Goal: Contribute content: Add original content to the website for others to see

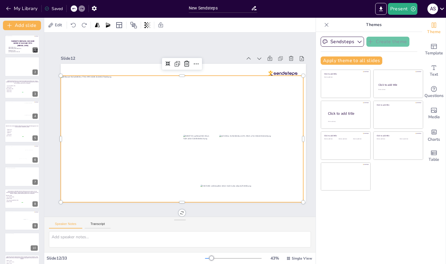
scroll to position [139, 0]
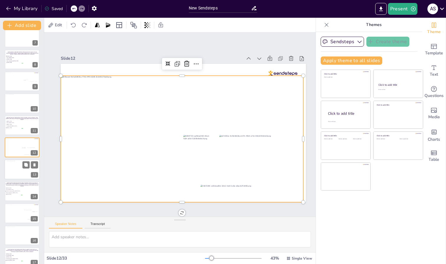
click at [15, 171] on div at bounding box center [22, 169] width 31 height 17
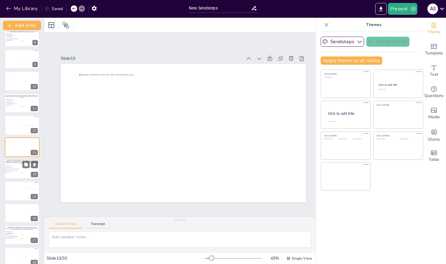
click at [14, 173] on li "[MEDICAL_DATA]" at bounding box center [14, 171] width 18 height 1
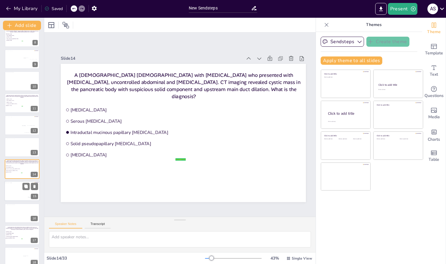
scroll to position [183, 0]
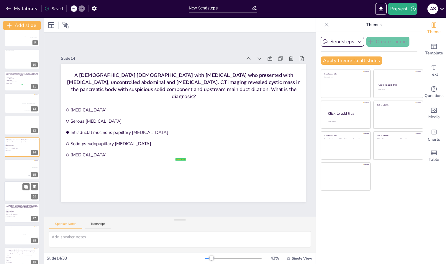
click at [13, 188] on div at bounding box center [22, 190] width 31 height 17
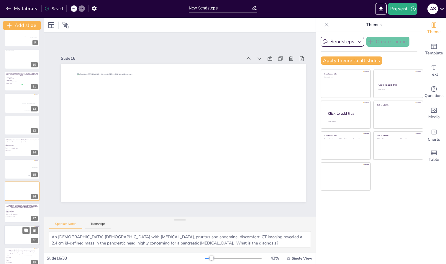
scroll to position [227, 0]
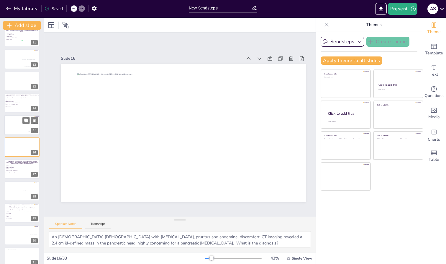
click at [16, 127] on div at bounding box center [20, 126] width 33 height 18
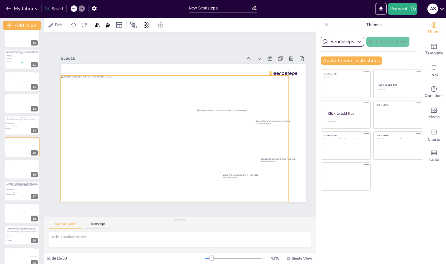
click at [180, 87] on div at bounding box center [175, 139] width 228 height 126
click at [180, 63] on icon at bounding box center [179, 63] width 7 height 7
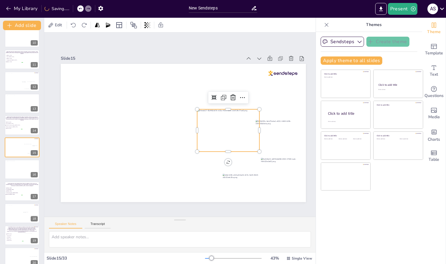
click at [231, 142] on div at bounding box center [228, 130] width 62 height 42
click at [235, 96] on icon at bounding box center [233, 97] width 5 height 6
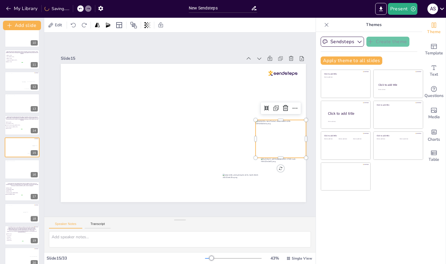
click at [264, 129] on div at bounding box center [281, 139] width 50 height 38
click at [286, 106] on icon at bounding box center [285, 108] width 7 height 7
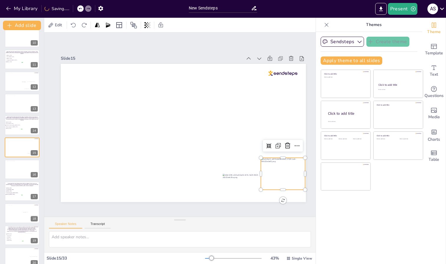
click at [281, 171] on div at bounding box center [283, 173] width 44 height 32
click at [287, 145] on icon at bounding box center [287, 146] width 5 height 6
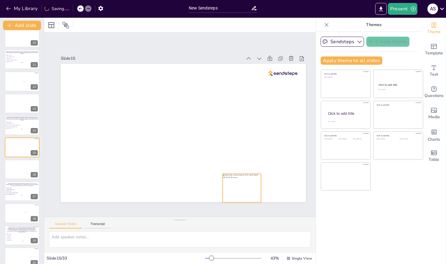
click at [253, 175] on div at bounding box center [242, 188] width 38 height 29
click at [248, 160] on icon at bounding box center [246, 161] width 7 height 7
click at [13, 124] on span "Serous [MEDICAL_DATA]" at bounding box center [14, 123] width 17 height 1
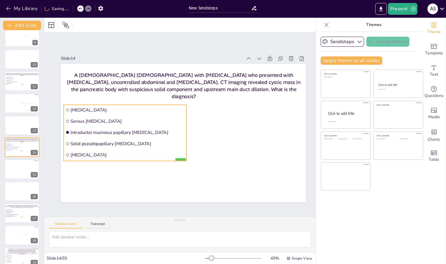
click at [98, 132] on span "Intraductal mucinous papillary [MEDICAL_DATA]" at bounding box center [128, 132] width 114 height 6
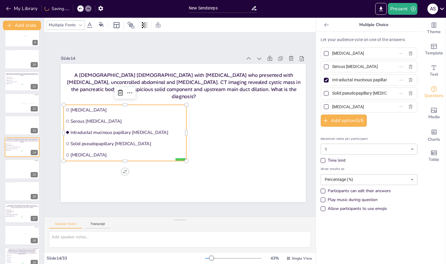
click at [368, 81] on input "Intraductal mucinous papillary [MEDICAL_DATA]" at bounding box center [359, 80] width 55 height 9
type input "Intraductal papillary mutinous [MEDICAL_DATA]"
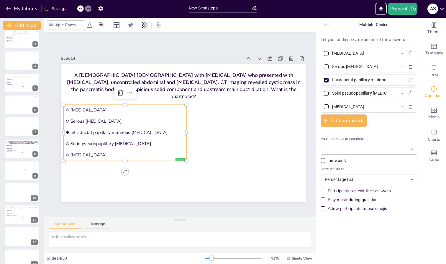
scroll to position [0, 0]
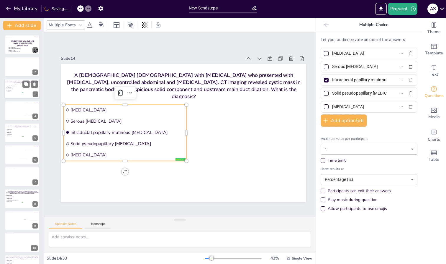
click at [16, 92] on span "[MEDICAL_DATA]" at bounding box center [14, 91] width 17 height 1
type input "Invasive ductal [MEDICAL_DATA]"
type input "[MEDICAL_DATA]"
type input "Serous [MEDICAL_DATA]"
type input "[MEDICAL_DATA]"
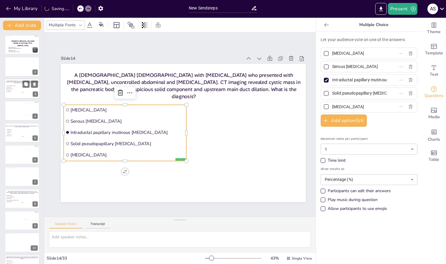
type input "[MEDICAL_DATA]"
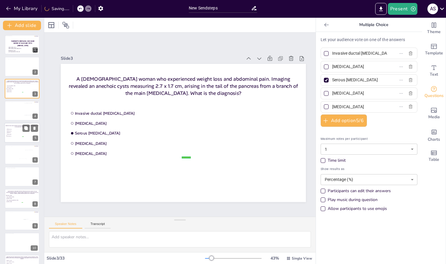
click at [14, 134] on span "TP53 mutation" at bounding box center [15, 134] width 17 height 1
type input "GNAS mutation"
type input "KRAS mutation"
type input "SMAD4 loss"
type input "TP53 mutation"
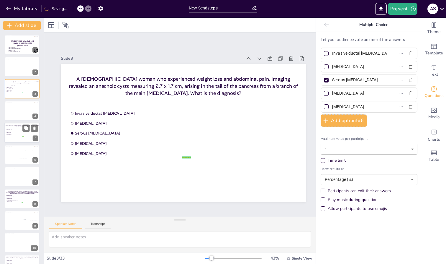
type input "VHL alteration"
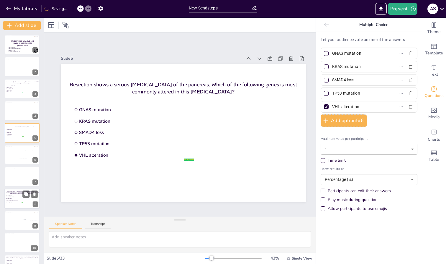
click at [11, 200] on span "Solid pseudopapillary [MEDICAL_DATA]" at bounding box center [14, 200] width 17 height 1
type input "[MEDICAL_DATA]"
type input "Serous [MEDICAL_DATA]"
type input "[MEDICAL_DATA]"
type input "Solid pseudopapillary [MEDICAL_DATA]"
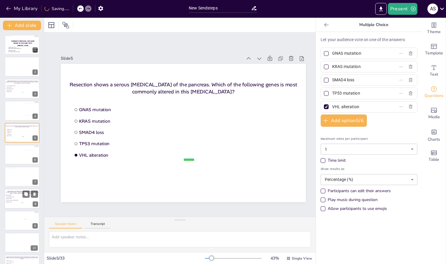
type input "[MEDICAL_DATA]"
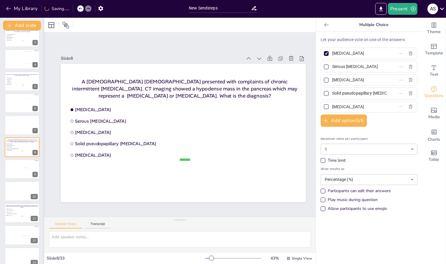
click at [43, 104] on div at bounding box center [44, 141] width 2 height 246
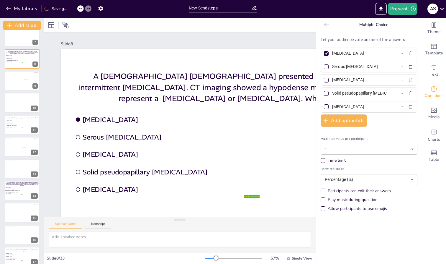
scroll to position [157, 0]
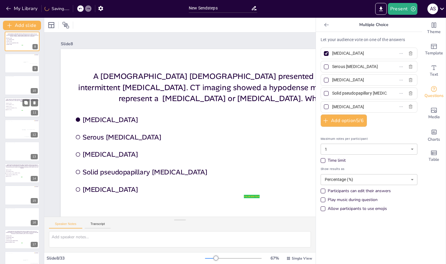
click at [15, 107] on li "[MEDICAL_DATA]" at bounding box center [14, 106] width 18 height 1
type input "[MEDICAL_DATA]"
type input "Lymphoepithelial [MEDICAL_DATA]"
type input "[MEDICAL_DATA]"
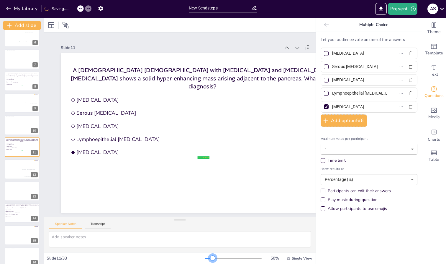
click at [211, 258] on div at bounding box center [213, 257] width 5 height 5
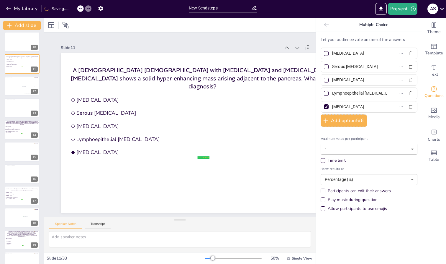
scroll to position [203, 0]
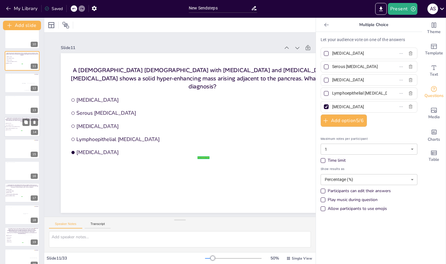
click at [9, 127] on li "Intraductal papillary mutinous [MEDICAL_DATA]" at bounding box center [14, 126] width 18 height 1
type input "Intraductal papillary mutinous [MEDICAL_DATA]"
type input "Solid pseudopapillary [MEDICAL_DATA]"
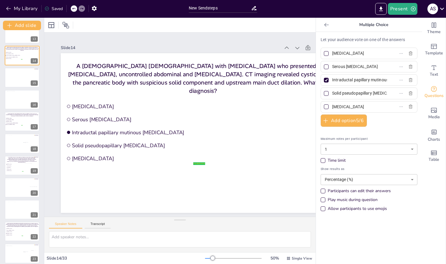
scroll to position [278, 0]
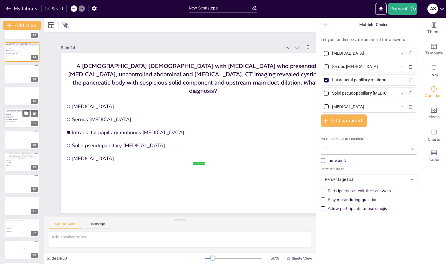
click at [12, 115] on span "[MEDICAL_DATA]" at bounding box center [14, 114] width 17 height 1
type input "[MEDICAL_DATA]"
type input "Pancreatic [MEDICAL_DATA]"
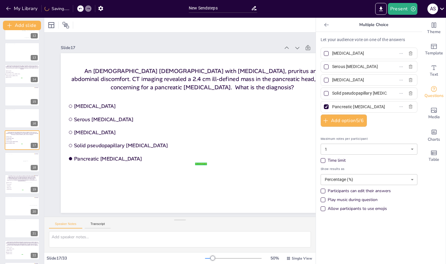
scroll to position [256, 0]
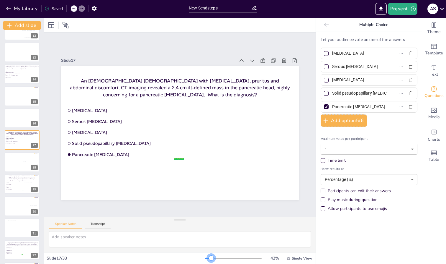
click at [209, 257] on div at bounding box center [211, 257] width 5 height 5
click at [13, 188] on span "TP53 mutation" at bounding box center [15, 187] width 17 height 1
type input "GNAS mutation"
type input "VHL alteration"
type input "SMAD4 loss"
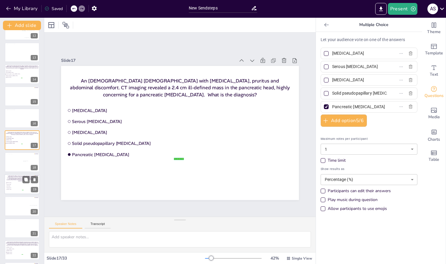
type input "TP53 mutation"
type input "PRKACA fusion"
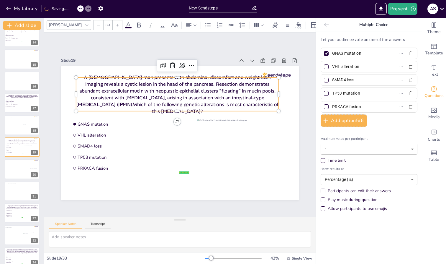
click at [139, 101] on p "A [DEMOGRAPHIC_DATA] man presents with abdominal discomfort and weight loss. Im…" at bounding box center [177, 94] width 203 height 41
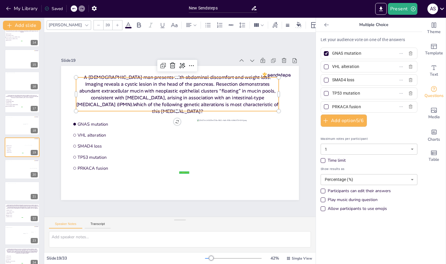
click at [139, 101] on p "A [DEMOGRAPHIC_DATA] man presents with abdominal discomfort and weight loss. Im…" at bounding box center [177, 94] width 203 height 41
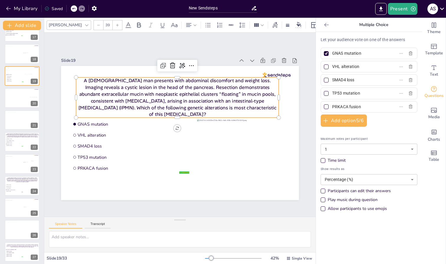
scroll to position [373, 0]
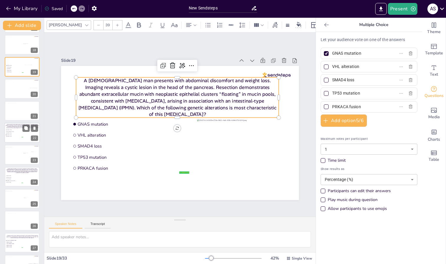
click at [15, 129] on div at bounding box center [21, 133] width 35 height 20
type input "[MEDICAL_DATA]"
type input "Serous [MEDICAL_DATA]"
type input "[MEDICAL_DATA]"
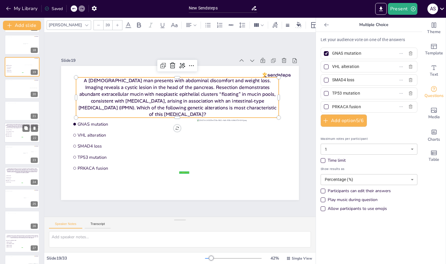
type input "[MEDICAL_DATA]"
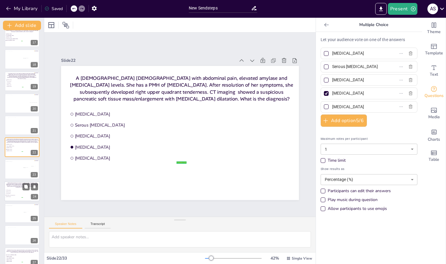
click at [11, 194] on li "VHL alteration" at bounding box center [14, 193] width 18 height 1
type input "KRAS mutation"
type input "GNAS mutation"
type input "VHL alteration"
type input "CTNNB1 (β-catenin) mutation"
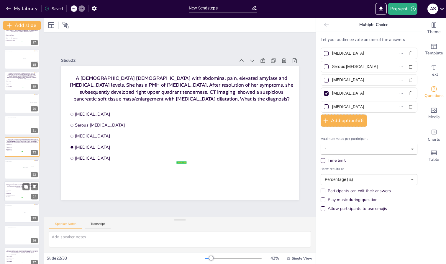
type input "PRKACA fusion"
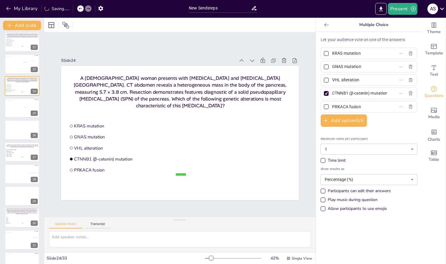
scroll to position [498, 0]
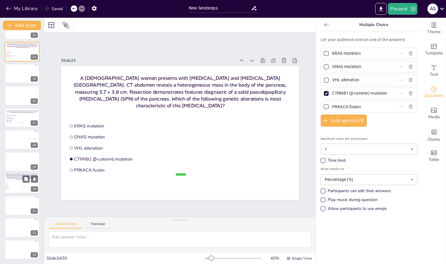
click at [13, 183] on span "KRAS" at bounding box center [14, 183] width 17 height 1
type input "KRAS"
type input "GNAS"
type input "BRAF"
type input "TP53"
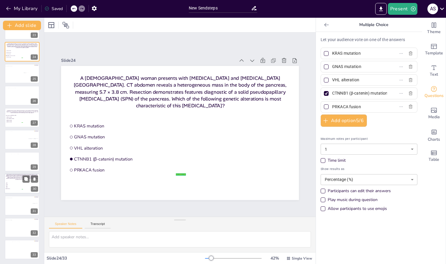
type input "PRKACA fusion"
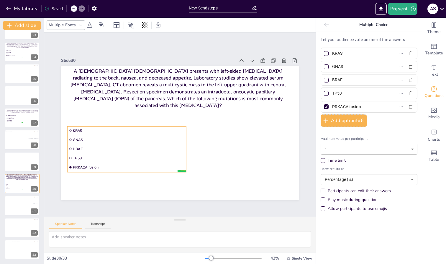
click at [82, 148] on span "BRAF" at bounding box center [129, 148] width 112 height 5
click at [81, 25] on icon at bounding box center [80, 25] width 5 height 5
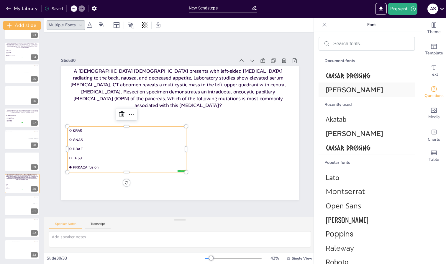
click at [337, 90] on span "[PERSON_NAME]" at bounding box center [366, 89] width 80 height 9
click at [11, 122] on span "[MEDICAL_DATA]" at bounding box center [14, 121] width 17 height 1
type input "Invasive ductal [MEDICAL_DATA]"
type input "[MEDICAL_DATA]"
type input "Serous [MEDICAL_DATA]"
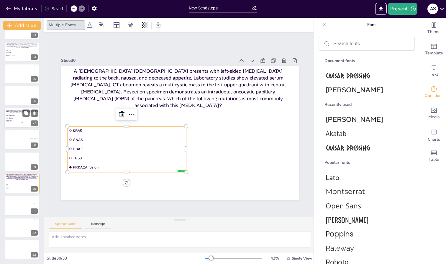
type input "[MEDICAL_DATA]"
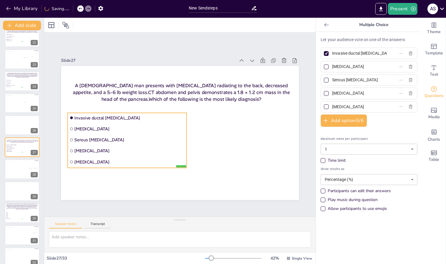
click at [99, 137] on span "Serous [MEDICAL_DATA]" at bounding box center [129, 140] width 110 height 6
click at [12, 206] on p "A [DEMOGRAPHIC_DATA] [DEMOGRAPHIC_DATA] presents with left-sided [MEDICAL_DATA]…" at bounding box center [21, 206] width 33 height 6
type input "KRAS"
type input "GNAS"
type input "BRAF"
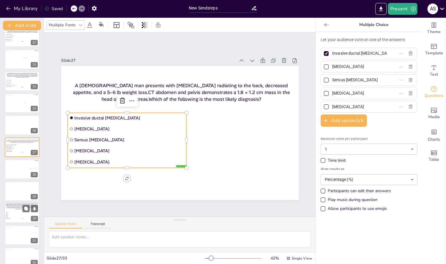
type input "TP53"
type input "PRKACA fusion"
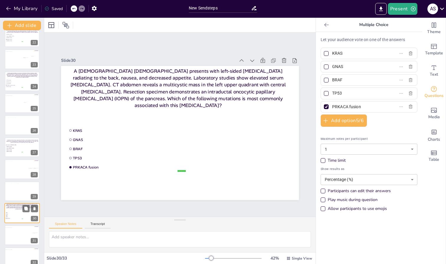
scroll to position [498, 0]
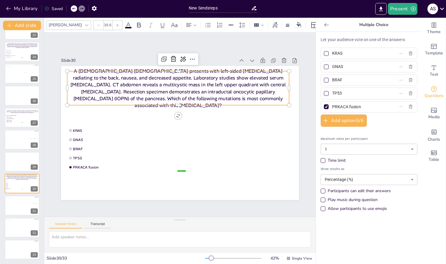
click at [178, 81] on p "A [DEMOGRAPHIC_DATA] [DEMOGRAPHIC_DATA] presents with left-sided [MEDICAL_DATA]…" at bounding box center [178, 87] width 222 height 41
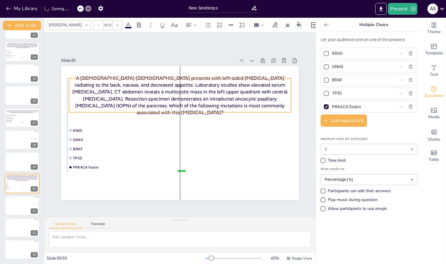
drag, startPoint x: 189, startPoint y: 69, endPoint x: 190, endPoint y: 76, distance: 7.2
click at [190, 76] on p "A [DEMOGRAPHIC_DATA] [DEMOGRAPHIC_DATA] presents with left-sided [MEDICAL_DATA]…" at bounding box center [180, 94] width 222 height 41
click at [10, 206] on div at bounding box center [20, 207] width 32 height 18
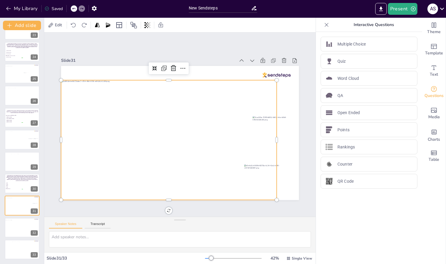
click at [185, 86] on div at bounding box center [169, 140] width 216 height 120
click at [175, 70] on div at bounding box center [173, 67] width 9 height 9
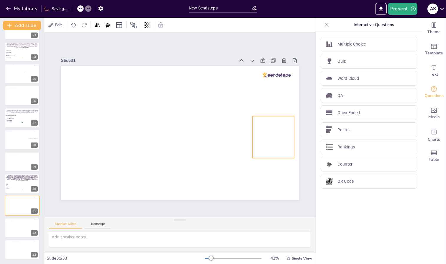
click at [281, 144] on div at bounding box center [274, 137] width 42 height 42
click at [279, 103] on icon at bounding box center [278, 103] width 7 height 7
click at [266, 167] on div at bounding box center [266, 180] width 44 height 33
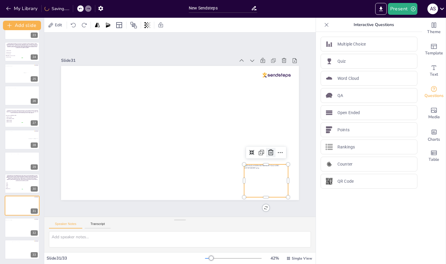
click at [269, 149] on icon at bounding box center [271, 152] width 7 height 7
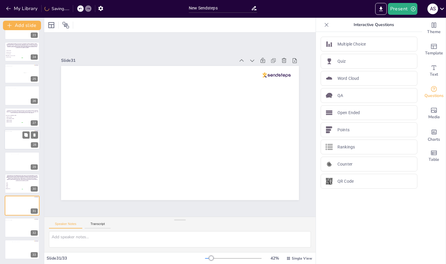
click at [14, 141] on div at bounding box center [20, 140] width 33 height 18
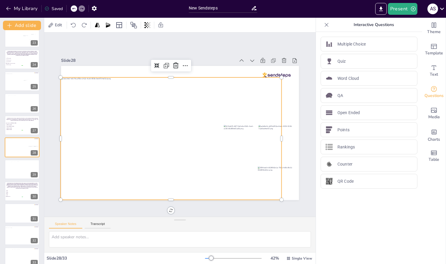
click at [215, 81] on div at bounding box center [171, 138] width 221 height 123
click at [176, 64] on icon at bounding box center [175, 65] width 7 height 7
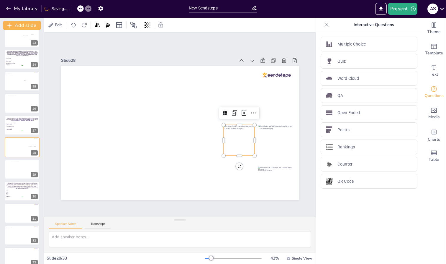
click at [243, 135] on div at bounding box center [239, 140] width 31 height 31
click at [245, 111] on icon at bounding box center [244, 112] width 7 height 7
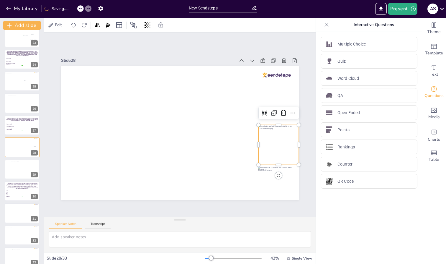
click at [266, 136] on div at bounding box center [279, 145] width 40 height 40
click at [283, 110] on icon at bounding box center [283, 113] width 5 height 6
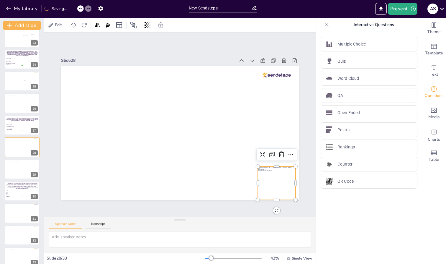
click at [273, 166] on div at bounding box center [277, 182] width 38 height 33
click at [283, 152] on icon at bounding box center [281, 154] width 7 height 7
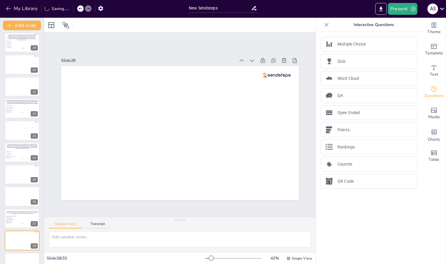
scroll to position [369, 0]
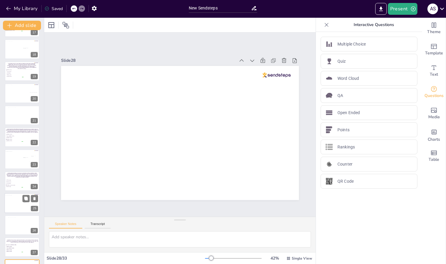
click at [9, 203] on div at bounding box center [20, 204] width 32 height 18
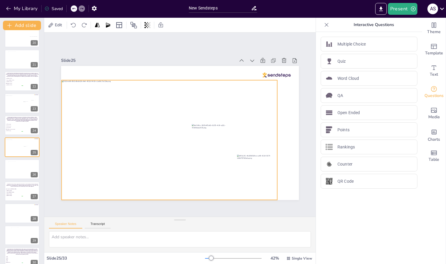
click at [176, 128] on div at bounding box center [170, 140] width 216 height 120
click at [173, 67] on icon at bounding box center [174, 68] width 5 height 6
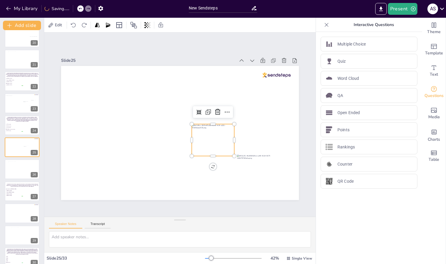
click at [203, 136] on div at bounding box center [213, 140] width 43 height 32
click at [217, 111] on icon at bounding box center [217, 111] width 7 height 7
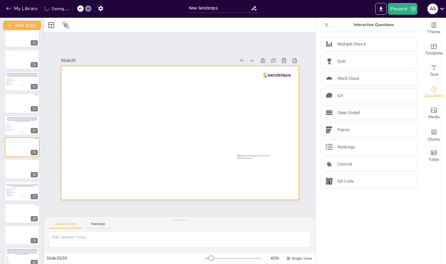
click at [253, 150] on div at bounding box center [180, 133] width 238 height 134
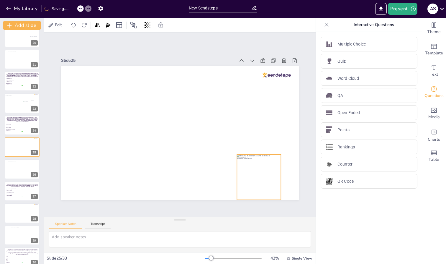
click at [252, 156] on div at bounding box center [259, 176] width 44 height 45
click at [263, 141] on icon at bounding box center [263, 142] width 5 height 6
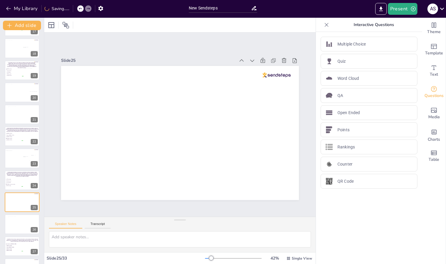
scroll to position [361, 0]
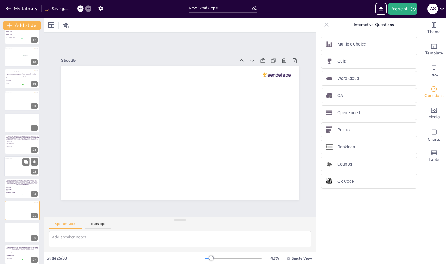
click at [14, 164] on div at bounding box center [20, 168] width 32 height 18
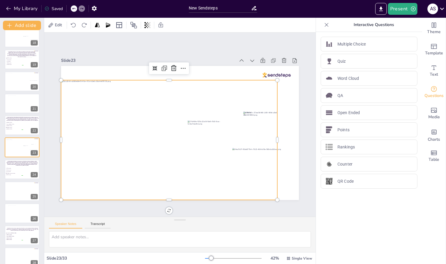
click at [215, 85] on div at bounding box center [169, 140] width 216 height 120
click at [174, 66] on icon at bounding box center [173, 68] width 7 height 7
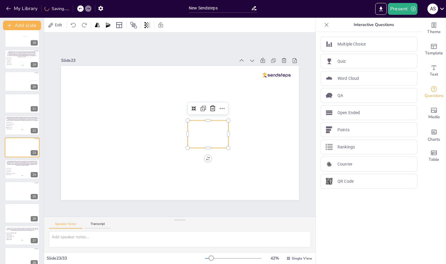
click at [215, 131] on div at bounding box center [208, 133] width 41 height 27
click at [212, 108] on icon at bounding box center [212, 108] width 7 height 7
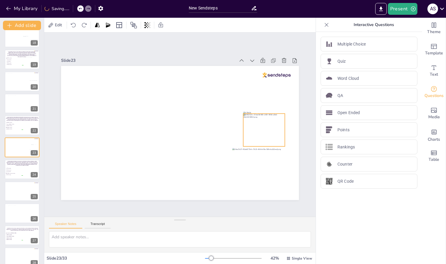
click at [259, 120] on div at bounding box center [264, 129] width 42 height 33
click at [269, 101] on icon at bounding box center [268, 101] width 7 height 7
click at [250, 110] on div at bounding box center [180, 133] width 238 height 134
click at [251, 101] on div at bounding box center [251, 99] width 9 height 9
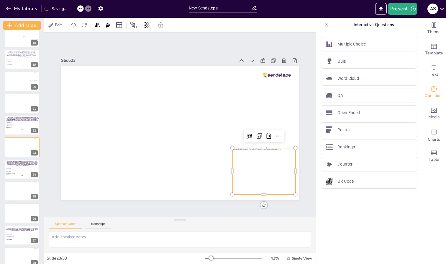
click at [257, 159] on div at bounding box center [263, 171] width 63 height 46
click at [268, 135] on icon at bounding box center [268, 135] width 7 height 7
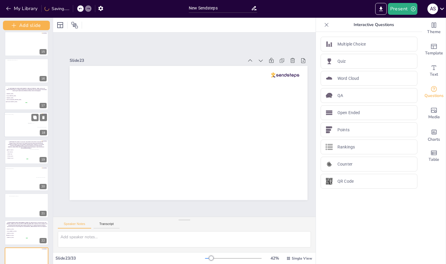
drag, startPoint x: 43, startPoint y: 155, endPoint x: 42, endPoint y: 135, distance: 19.8
click at [42, 135] on div "Add slide PANCREATIC NEOPLASIA: CASE-BASED REVIEW OF SOLID AND CYSTIC [MEDICAL_…" at bounding box center [26, 141] width 53 height 246
click at [11, 183] on div at bounding box center [24, 179] width 41 height 23
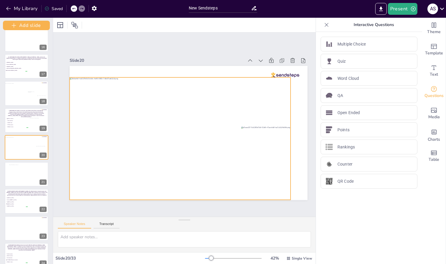
click at [211, 89] on div at bounding box center [180, 138] width 221 height 123
click at [184, 63] on icon at bounding box center [184, 65] width 5 height 6
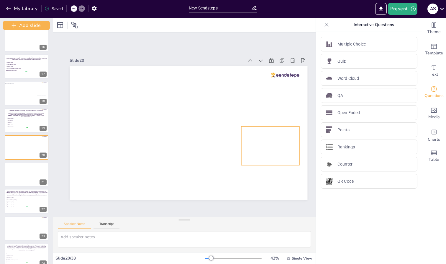
click at [286, 147] on div at bounding box center [271, 145] width 58 height 39
click at [278, 111] on icon at bounding box center [275, 114] width 7 height 7
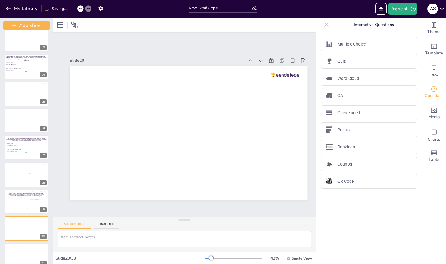
scroll to position [328, 0]
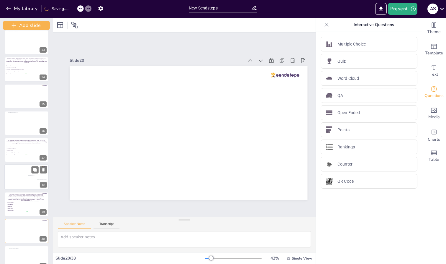
click at [19, 173] on div at bounding box center [24, 178] width 41 height 23
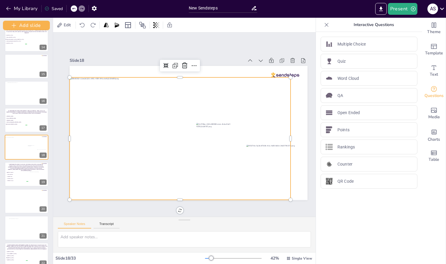
click at [228, 82] on div at bounding box center [180, 138] width 221 height 123
click at [185, 66] on icon at bounding box center [184, 65] width 7 height 7
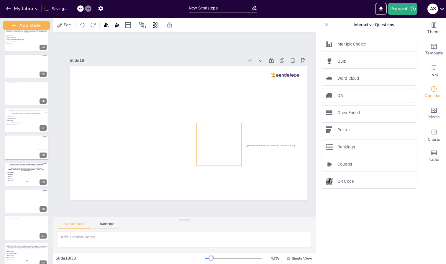
click at [219, 139] on div at bounding box center [218, 144] width 45 height 43
click at [223, 107] on icon at bounding box center [224, 110] width 7 height 7
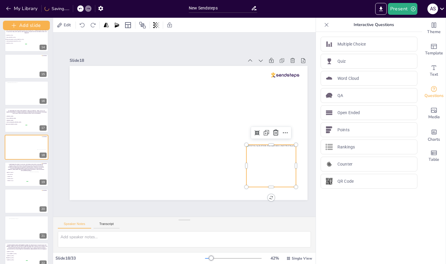
click at [265, 156] on div at bounding box center [272, 165] width 50 height 42
click at [276, 131] on icon at bounding box center [276, 132] width 7 height 7
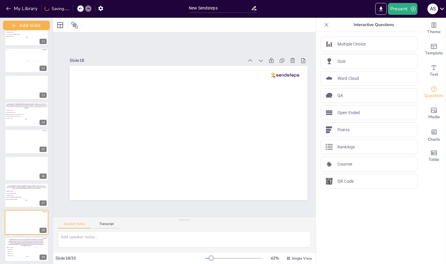
scroll to position [280, 0]
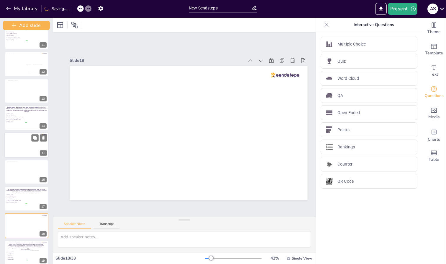
click at [20, 140] on div at bounding box center [26, 144] width 45 height 25
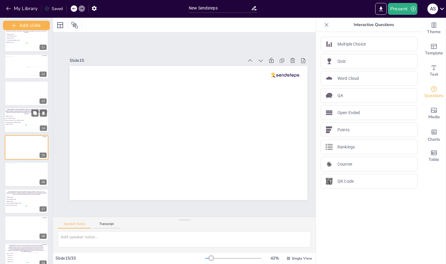
click at [19, 121] on ul "[MEDICAL_DATA] Serous [MEDICAL_DATA] Intraductal papillary mutinous [MEDICAL_DA…" at bounding box center [16, 120] width 22 height 10
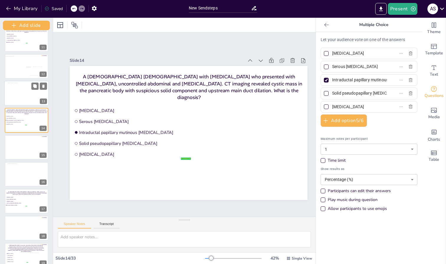
scroll to position [250, 0]
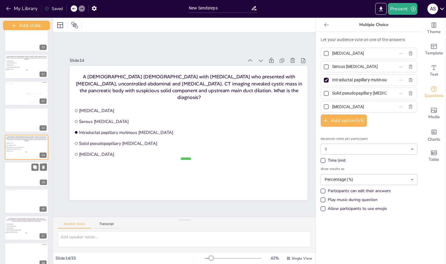
click at [17, 167] on div at bounding box center [26, 174] width 45 height 25
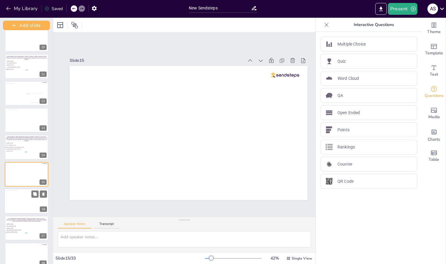
scroll to position [277, 0]
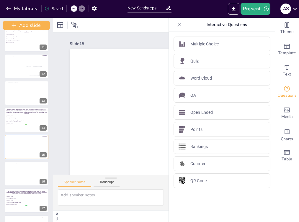
click at [64, 82] on div "Slide 1 PANCREATIC NEOPLASIA: CASE-BASED REVIEW OF SOLID AND CYSTIC [MEDICAL_DA…" at bounding box center [188, 107] width 271 height 151
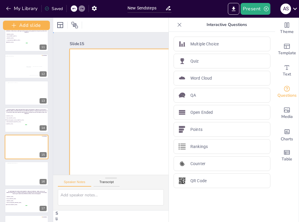
click at [112, 99] on div at bounding box center [189, 116] width 238 height 134
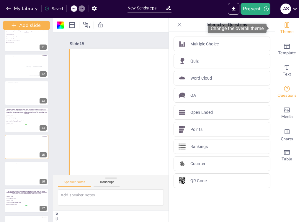
click at [285, 27] on icon "Change the overall theme" at bounding box center [287, 24] width 4 height 5
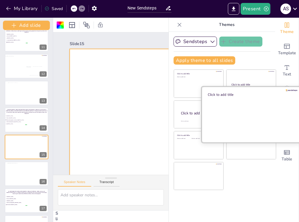
click at [242, 121] on div at bounding box center [251, 115] width 99 height 56
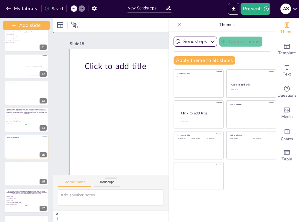
click at [119, 98] on div at bounding box center [189, 116] width 238 height 134
click at [177, 26] on icon at bounding box center [180, 25] width 6 height 6
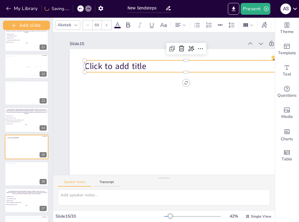
click at [142, 63] on span "Click to add title" at bounding box center [116, 67] width 62 height 12
click at [150, 66] on p "Click to add title" at bounding box center [186, 67] width 203 height 12
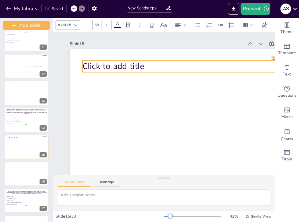
click at [146, 66] on p "Click to add title" at bounding box center [184, 67] width 203 height 12
click at [145, 67] on p "Click to add title" at bounding box center [184, 67] width 203 height 12
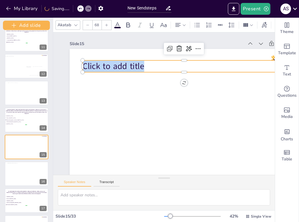
click at [145, 67] on p "Click to add title" at bounding box center [184, 67] width 203 height 12
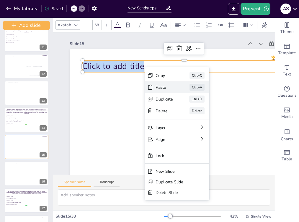
click at [151, 82] on div "Paste Ctrl+V" at bounding box center [177, 87] width 64 height 12
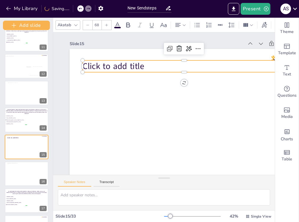
click at [135, 61] on span "Click to add title" at bounding box center [114, 67] width 62 height 12
click at [179, 49] on icon at bounding box center [179, 48] width 7 height 7
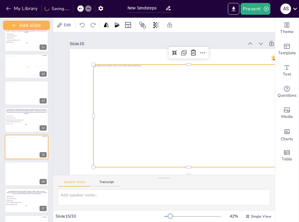
click at [169, 99] on div at bounding box center [189, 116] width 190 height 103
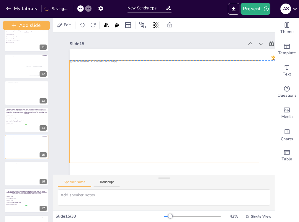
drag, startPoint x: 168, startPoint y: 99, endPoint x: 144, endPoint y: 96, distance: 23.8
click at [144, 96] on div at bounding box center [165, 112] width 190 height 103
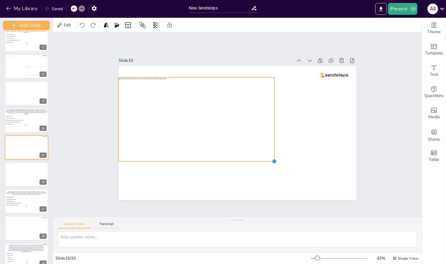
drag, startPoint x: 305, startPoint y: 177, endPoint x: 269, endPoint y: 92, distance: 92.4
click at [269, 92] on div at bounding box center [238, 133] width 238 height 134
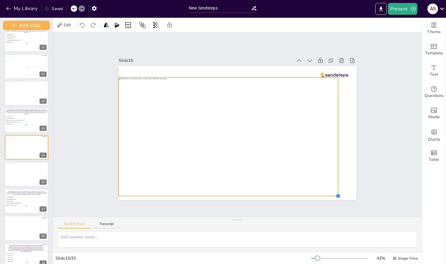
drag, startPoint x: 270, startPoint y: 160, endPoint x: 252, endPoint y: 81, distance: 81.0
click at [251, 81] on div at bounding box center [238, 133] width 238 height 134
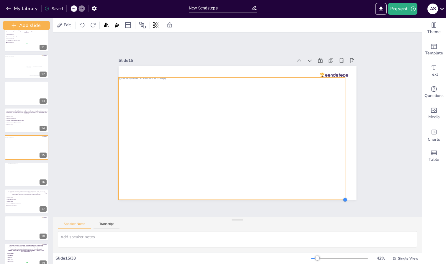
drag, startPoint x: 250, startPoint y: 147, endPoint x: 332, endPoint y: 196, distance: 95.4
click at [332, 196] on div at bounding box center [238, 133] width 238 height 134
click at [332, 196] on div at bounding box center [232, 138] width 227 height 122
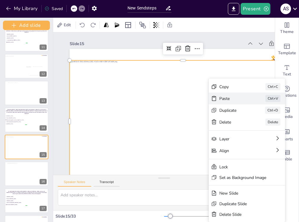
click at [224, 97] on div "Paste" at bounding box center [234, 99] width 30 height 6
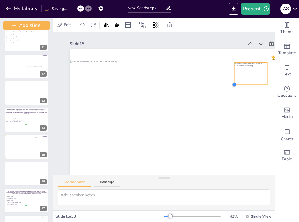
drag, startPoint x: 110, startPoint y: 169, endPoint x: 235, endPoint y: 84, distance: 150.7
click at [235, 84] on div at bounding box center [234, 85] width 5 height 5
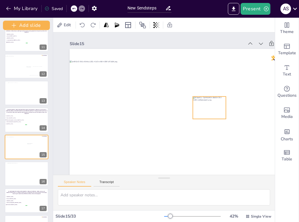
drag, startPoint x: 247, startPoint y: 77, endPoint x: 206, endPoint y: 111, distance: 53.9
click at [206, 111] on div at bounding box center [209, 108] width 33 height 22
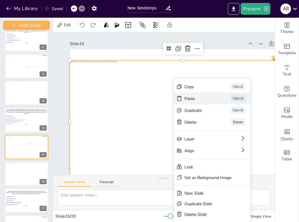
click at [195, 100] on div "Paste" at bounding box center [200, 99] width 30 height 6
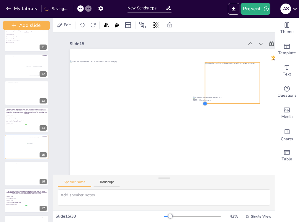
drag, startPoint x: 117, startPoint y: 168, endPoint x: 208, endPoint y: 102, distance: 112.0
click at [208, 102] on div at bounding box center [189, 116] width 238 height 134
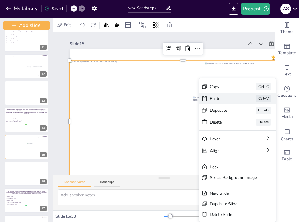
click at [210, 101] on div "Paste Ctrl+V" at bounding box center [237, 99] width 76 height 12
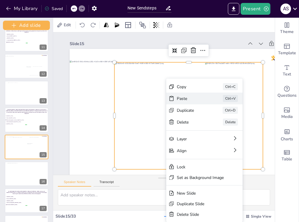
click at [181, 101] on div "Paste" at bounding box center [192, 99] width 30 height 6
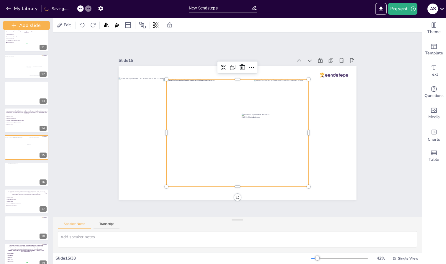
click at [217, 135] on div at bounding box center [238, 132] width 142 height 107
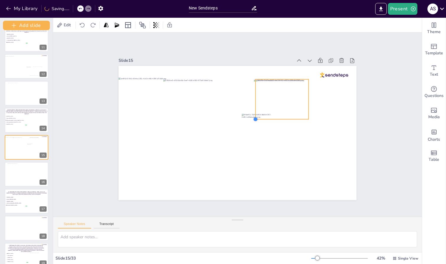
drag, startPoint x: 163, startPoint y: 184, endPoint x: 252, endPoint y: 113, distance: 114.3
click at [252, 113] on div at bounding box center [238, 133] width 238 height 134
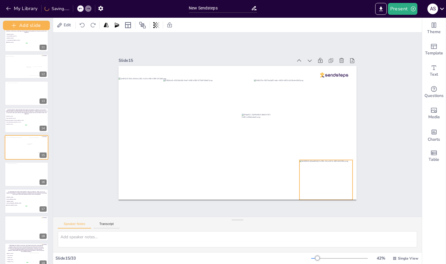
drag, startPoint x: 279, startPoint y: 99, endPoint x: 274, endPoint y: 161, distance: 62.2
click at [300, 161] on div at bounding box center [326, 180] width 53 height 40
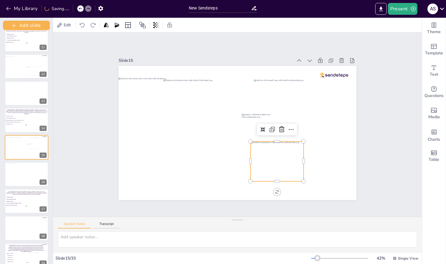
click at [274, 161] on div at bounding box center [277, 161] width 53 height 40
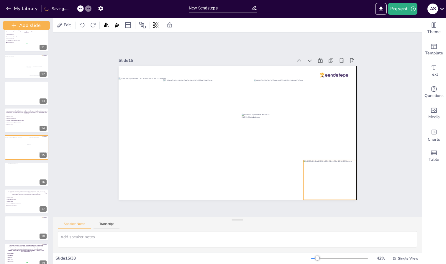
drag, startPoint x: 274, startPoint y: 161, endPoint x: 327, endPoint y: 178, distance: 55.7
click at [327, 178] on div at bounding box center [330, 180] width 53 height 40
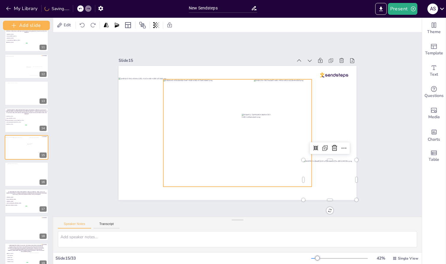
click at [248, 151] on div at bounding box center [237, 132] width 149 height 107
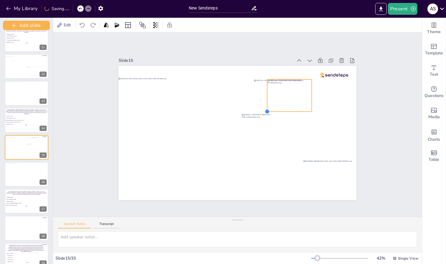
drag, startPoint x: 158, startPoint y: 184, endPoint x: 263, endPoint y: 106, distance: 130.6
click at [263, 106] on div at bounding box center [238, 133] width 238 height 134
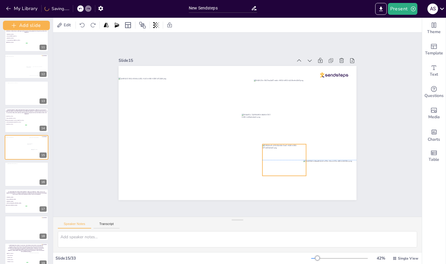
drag, startPoint x: 287, startPoint y: 94, endPoint x: 282, endPoint y: 157, distance: 63.7
click at [282, 157] on div at bounding box center [285, 160] width 44 height 32
click at [279, 162] on div at bounding box center [284, 160] width 44 height 32
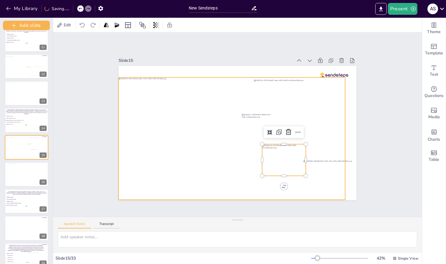
click at [255, 152] on div at bounding box center [232, 138] width 227 height 122
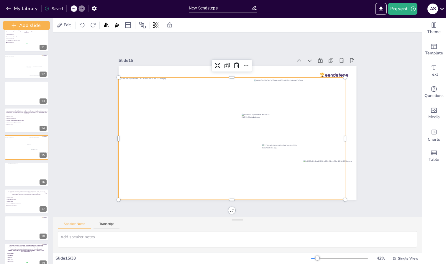
click at [255, 152] on div at bounding box center [232, 138] width 227 height 122
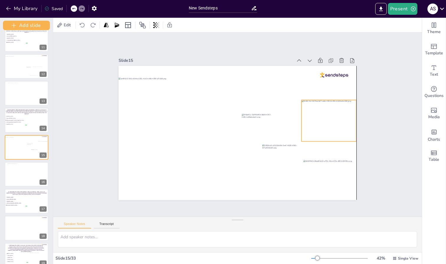
drag, startPoint x: 277, startPoint y: 105, endPoint x: 322, endPoint y: 125, distance: 50.0
click at [322, 125] on div at bounding box center [329, 120] width 55 height 41
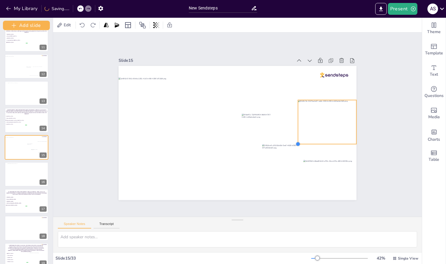
drag, startPoint x: 299, startPoint y: 138, endPoint x: 295, endPoint y: 140, distance: 4.1
click at [296, 141] on div at bounding box center [298, 143] width 5 height 5
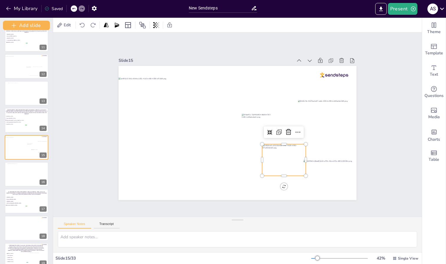
click at [291, 150] on div at bounding box center [284, 160] width 44 height 32
click at [19, 174] on div at bounding box center [26, 174] width 39 height 22
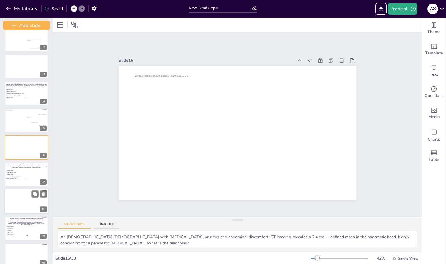
click at [14, 195] on div at bounding box center [26, 200] width 45 height 25
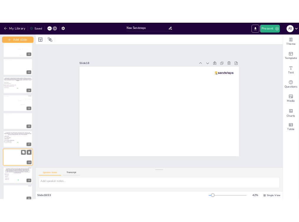
scroll to position [358, 0]
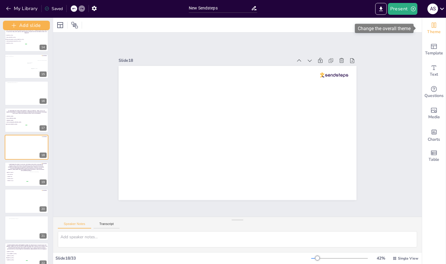
click at [431, 30] on span "Theme" at bounding box center [435, 32] width 14 height 6
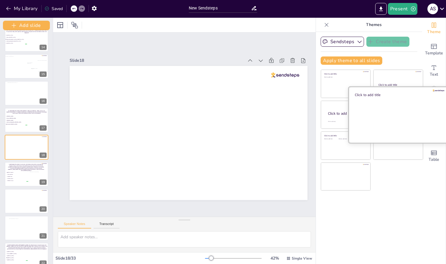
click at [387, 117] on div at bounding box center [398, 115] width 99 height 56
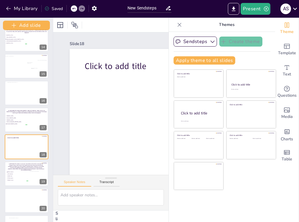
click at [61, 146] on div "Slide 1 PANCREATIC NEOPLASIA: CASE-BASED REVIEW OF SOLID AND CYSTIC [MEDICAL_DA…" at bounding box center [188, 107] width 271 height 151
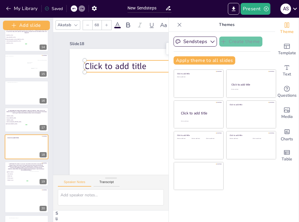
click at [103, 67] on span "Click to add title" at bounding box center [116, 67] width 62 height 12
click at [147, 66] on p "Click to add title" at bounding box center [186, 67] width 203 height 12
click at [145, 66] on span "Click to add title" at bounding box center [116, 67] width 62 height 12
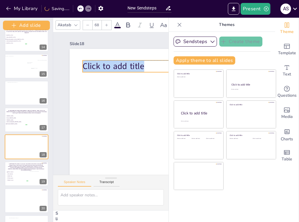
click at [145, 66] on p "Click to add title" at bounding box center [184, 67] width 203 height 12
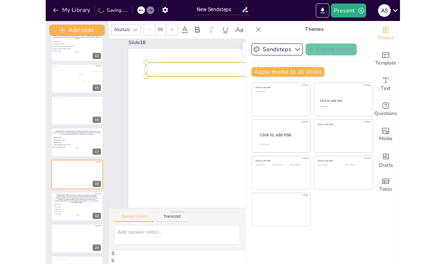
scroll to position [0, 0]
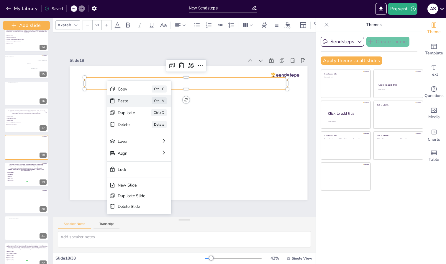
click at [116, 103] on div "Paste Ctrl+V" at bounding box center [139, 101] width 64 height 12
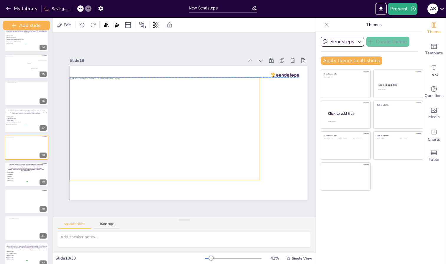
drag, startPoint x: 121, startPoint y: 121, endPoint x: 97, endPoint y: 116, distance: 23.9
click at [97, 116] on div at bounding box center [165, 128] width 190 height 103
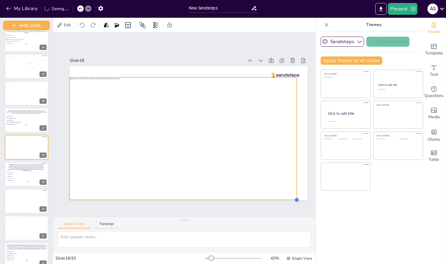
drag, startPoint x: 259, startPoint y: 178, endPoint x: 296, endPoint y: 198, distance: 41.7
click at [296, 198] on div at bounding box center [297, 199] width 5 height 5
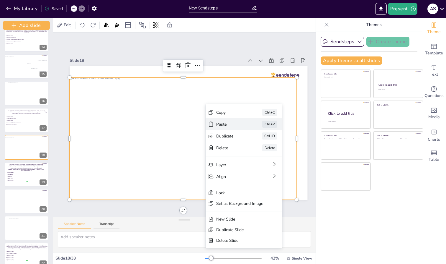
click at [221, 122] on div "Paste" at bounding box center [231, 124] width 30 height 6
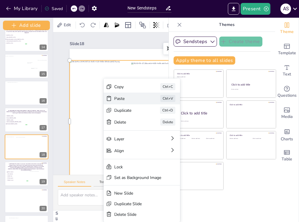
click at [121, 98] on div "Paste" at bounding box center [129, 99] width 30 height 6
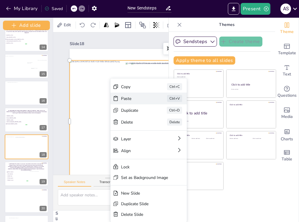
click at [121, 101] on div "Paste" at bounding box center [136, 99] width 30 height 6
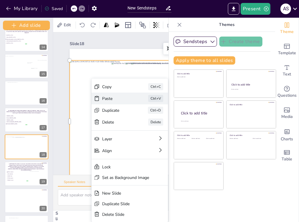
click at [103, 98] on div "Paste" at bounding box center [117, 99] width 30 height 6
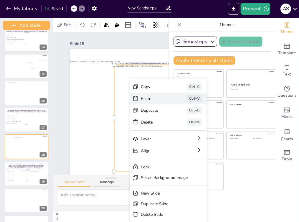
click at [140, 96] on div "Paste Ctrl+V" at bounding box center [168, 99] width 76 height 12
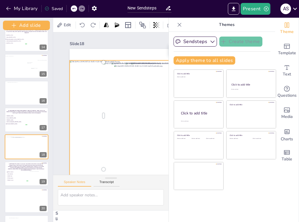
click at [94, 117] on div at bounding box center [183, 122] width 227 height 123
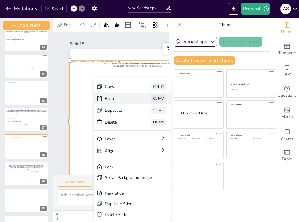
click at [105, 97] on div "Paste" at bounding box center [120, 99] width 30 height 6
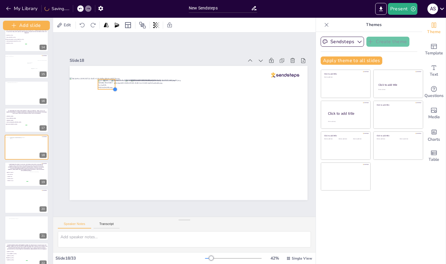
drag, startPoint x: 279, startPoint y: 184, endPoint x: 115, endPoint y: 85, distance: 191.5
click at [115, 87] on div at bounding box center [115, 89] width 5 height 5
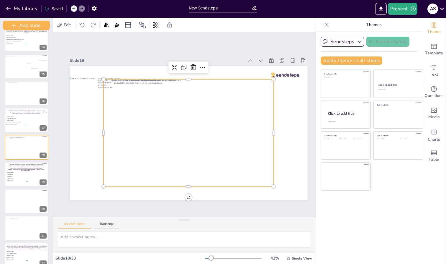
click at [177, 110] on div at bounding box center [189, 132] width 170 height 107
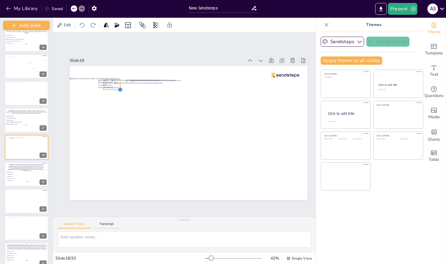
drag, startPoint x: 273, startPoint y: 183, endPoint x: 120, endPoint y: 79, distance: 185.3
click at [120, 79] on div at bounding box center [189, 133] width 238 height 134
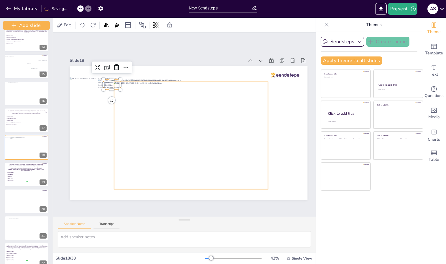
click at [213, 135] on div at bounding box center [191, 134] width 154 height 107
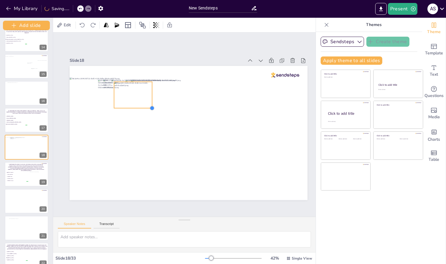
drag, startPoint x: 268, startPoint y: 186, endPoint x: 152, endPoint y: 93, distance: 148.7
click at [152, 93] on div at bounding box center [189, 133] width 238 height 134
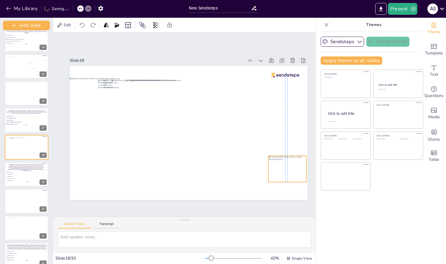
drag, startPoint x: 140, startPoint y: 93, endPoint x: 293, endPoint y: 167, distance: 169.6
click at [293, 167] on div at bounding box center [288, 168] width 38 height 27
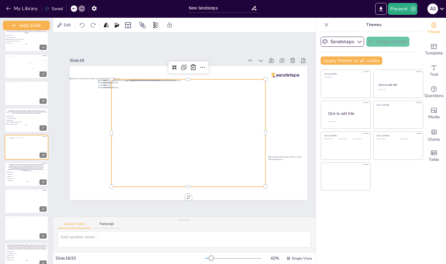
click at [227, 154] on div at bounding box center [189, 132] width 154 height 107
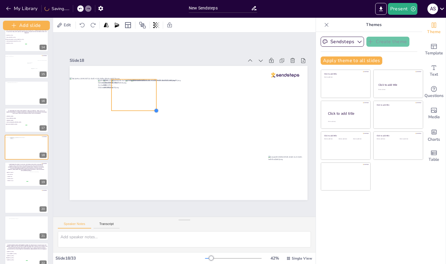
drag, startPoint x: 266, startPoint y: 184, endPoint x: 155, endPoint y: 94, distance: 142.2
click at [155, 94] on div at bounding box center [189, 133] width 238 height 134
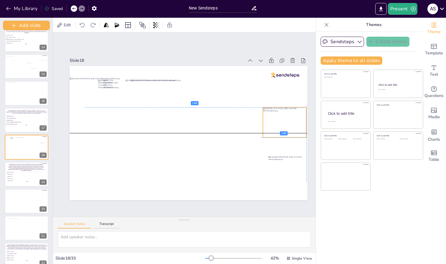
drag, startPoint x: 140, startPoint y: 94, endPoint x: 290, endPoint y: 120, distance: 151.9
click at [290, 120] on div at bounding box center [284, 122] width 43 height 30
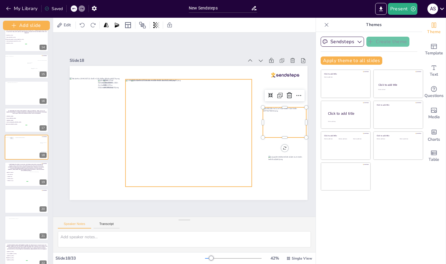
click at [218, 135] on div at bounding box center [188, 132] width 126 height 107
click at [251, 181] on div at bounding box center [188, 132] width 126 height 107
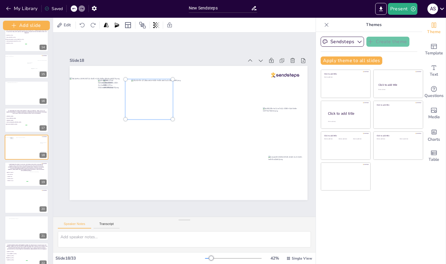
drag, startPoint x: 252, startPoint y: 183, endPoint x: 173, endPoint y: 109, distance: 108.8
click at [173, 109] on div at bounding box center [148, 99] width 47 height 40
drag, startPoint x: 157, startPoint y: 104, endPoint x: 236, endPoint y: 165, distance: 99.6
click at [236, 165] on div at bounding box center [189, 133] width 238 height 134
drag, startPoint x: 163, startPoint y: 106, endPoint x: 178, endPoint y: 120, distance: 20.3
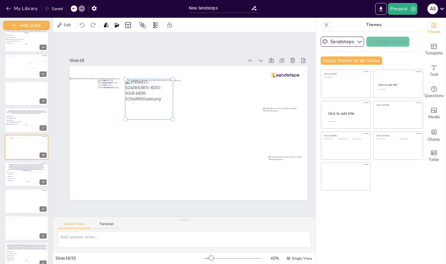
click at [178, 120] on div at bounding box center [189, 133] width 238 height 134
drag, startPoint x: 165, startPoint y: 77, endPoint x: 171, endPoint y: 108, distance: 31.2
click at [171, 108] on div at bounding box center [149, 99] width 54 height 47
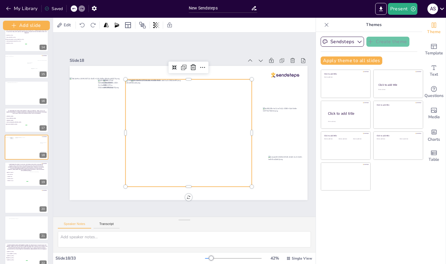
click at [152, 84] on div at bounding box center [148, 99] width 47 height 40
click at [169, 149] on div at bounding box center [188, 132] width 126 height 107
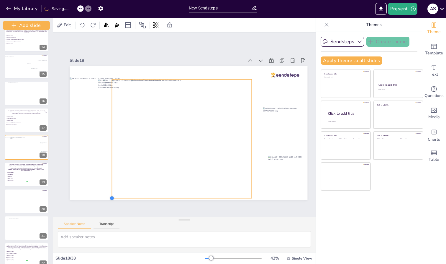
drag, startPoint x: 125, startPoint y: 183, endPoint x: 111, endPoint y: 168, distance: 20.1
click at [111, 168] on div at bounding box center [189, 133] width 238 height 134
click at [186, 66] on icon at bounding box center [186, 67] width 5 height 6
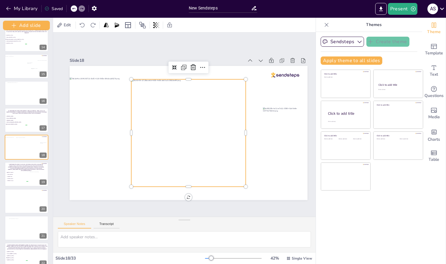
click at [178, 123] on div at bounding box center [188, 132] width 115 height 107
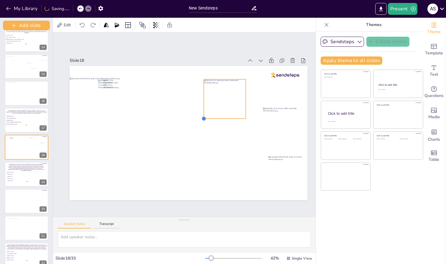
drag, startPoint x: 132, startPoint y: 183, endPoint x: 209, endPoint y: 94, distance: 118.1
click at [209, 94] on div at bounding box center [189, 133] width 238 height 134
drag, startPoint x: 225, startPoint y: 94, endPoint x: 210, endPoint y: 124, distance: 32.9
click at [210, 124] on div at bounding box center [212, 124] width 38 height 35
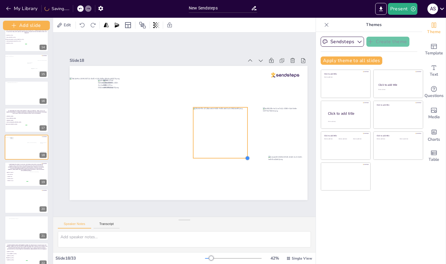
drag, startPoint x: 232, startPoint y: 141, endPoint x: 249, endPoint y: 145, distance: 17.3
click at [249, 145] on div at bounding box center [189, 133] width 238 height 134
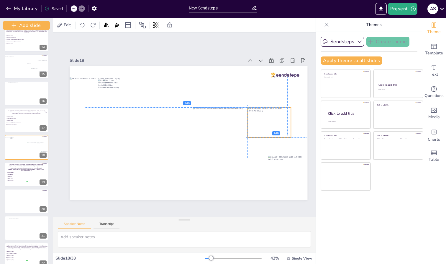
drag, startPoint x: 277, startPoint y: 122, endPoint x: 260, endPoint y: 120, distance: 17.0
click at [260, 120] on div at bounding box center [269, 122] width 43 height 30
drag, startPoint x: 291, startPoint y: 162, endPoint x: 288, endPoint y: 144, distance: 17.6
click at [288, 144] on div at bounding box center [286, 151] width 38 height 27
click at [266, 164] on div at bounding box center [265, 166] width 5 height 5
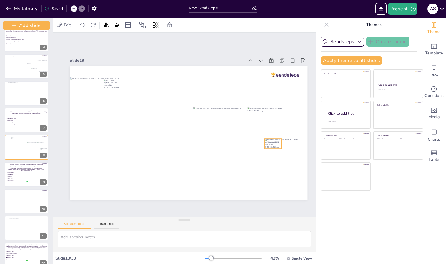
drag, startPoint x: 107, startPoint y: 81, endPoint x: 272, endPoint y: 138, distance: 174.6
click at [272, 138] on div at bounding box center [273, 143] width 17 height 10
drag, startPoint x: 112, startPoint y: 79, endPoint x: 258, endPoint y: 107, distance: 149.4
click at [258, 107] on div at bounding box center [256, 112] width 17 height 11
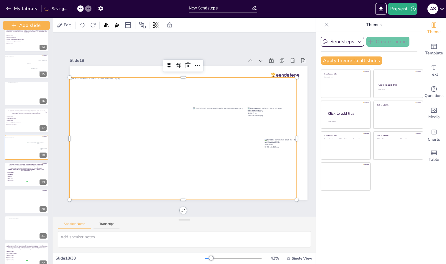
click at [250, 166] on div at bounding box center [183, 138] width 227 height 123
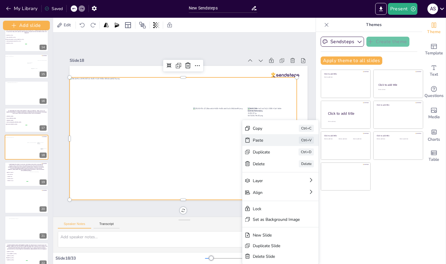
click at [259, 143] on div "Paste" at bounding box center [268, 140] width 30 height 6
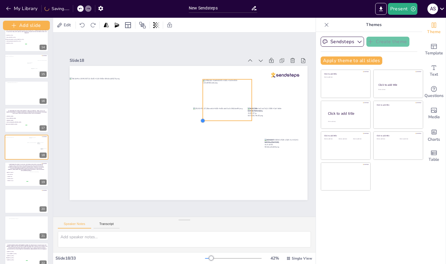
drag, startPoint x: 126, startPoint y: 183, endPoint x: 204, endPoint y: 94, distance: 117.8
click at [204, 94] on div at bounding box center [189, 133] width 238 height 134
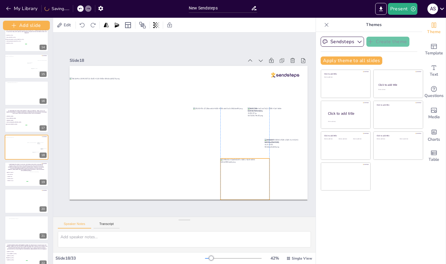
drag, startPoint x: 227, startPoint y: 101, endPoint x: 242, endPoint y: 178, distance: 78.9
click at [242, 178] on div at bounding box center [245, 178] width 49 height 41
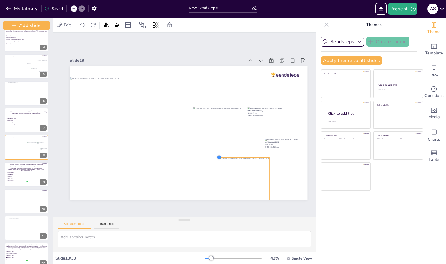
click at [219, 155] on div at bounding box center [219, 157] width 5 height 5
click at [17, 174] on li "VHL alteration" at bounding box center [17, 174] width 22 height 2
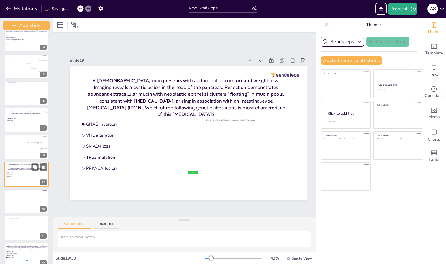
scroll to position [385, 0]
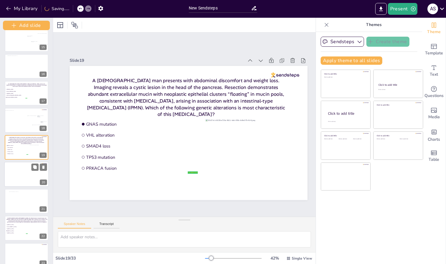
click at [15, 178] on div at bounding box center [26, 174] width 45 height 25
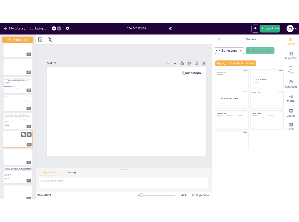
scroll to position [412, 0]
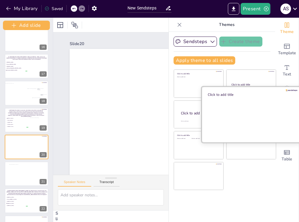
click at [247, 113] on div at bounding box center [251, 115] width 99 height 56
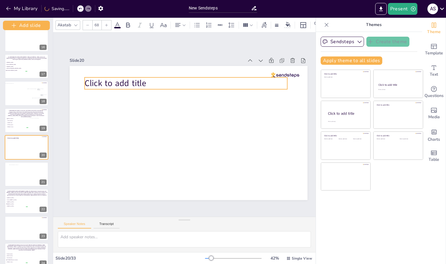
click at [135, 78] on span "Click to add title" at bounding box center [116, 83] width 62 height 12
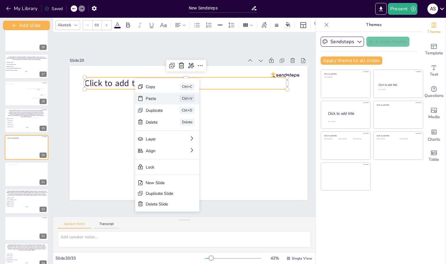
click at [153, 96] on div "Paste" at bounding box center [154, 99] width 17 height 6
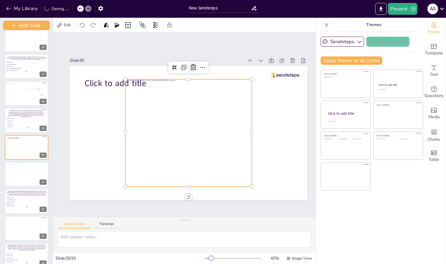
click at [191, 66] on icon at bounding box center [193, 67] width 5 height 6
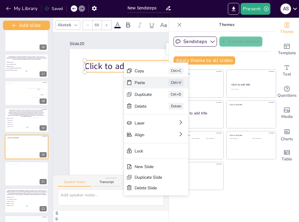
click at [137, 81] on div "Paste" at bounding box center [143, 83] width 17 height 6
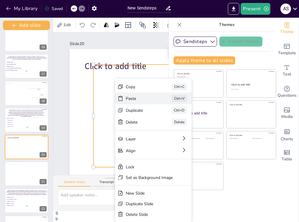
click at [134, 99] on div "Paste" at bounding box center [141, 99] width 30 height 6
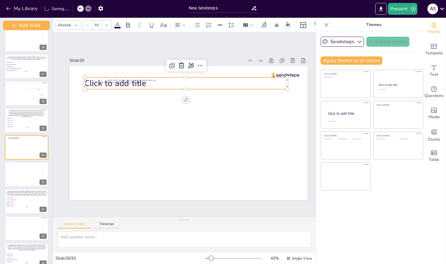
click at [91, 80] on span "Click to add title" at bounding box center [116, 83] width 62 height 12
click at [183, 62] on icon at bounding box center [181, 65] width 7 height 7
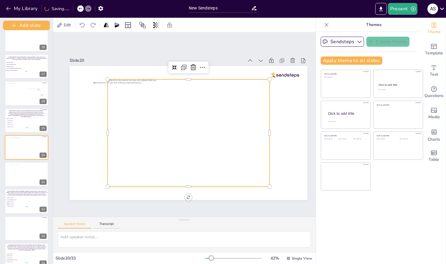
click at [164, 124] on div at bounding box center [189, 132] width 162 height 107
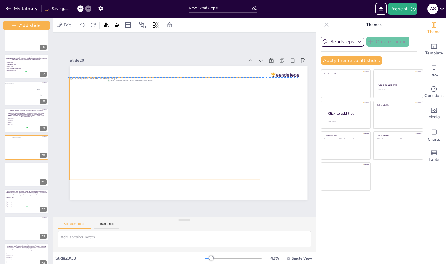
drag, startPoint x: 101, startPoint y: 130, endPoint x: 76, endPoint y: 124, distance: 25.8
click at [76, 124] on div at bounding box center [165, 128] width 190 height 103
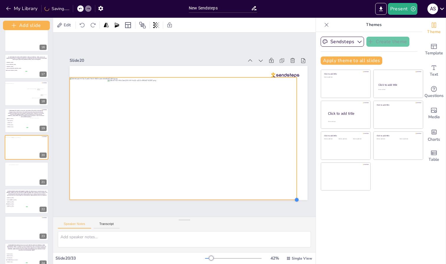
drag, startPoint x: 261, startPoint y: 176, endPoint x: 298, endPoint y: 194, distance: 40.9
click at [298, 194] on div at bounding box center [189, 133] width 238 height 134
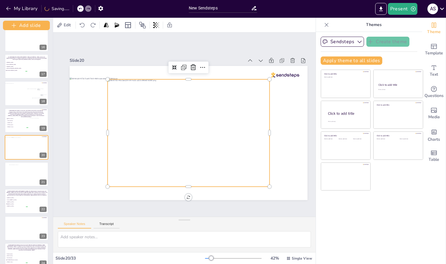
click at [237, 171] on div at bounding box center [189, 132] width 162 height 107
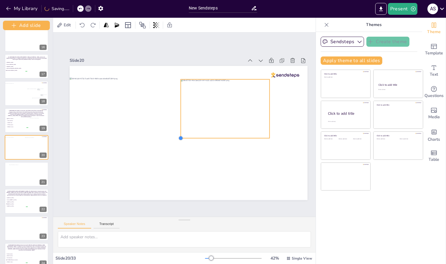
drag, startPoint x: 109, startPoint y: 184, endPoint x: 182, endPoint y: 114, distance: 101.3
click at [182, 114] on div at bounding box center [189, 133] width 238 height 134
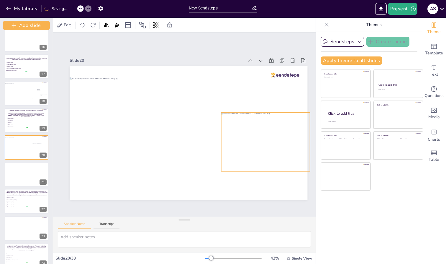
drag, startPoint x: 216, startPoint y: 104, endPoint x: 256, endPoint y: 137, distance: 52.3
click at [256, 137] on div at bounding box center [265, 141] width 89 height 59
drag, startPoint x: 221, startPoint y: 170, endPoint x: 240, endPoint y: 153, distance: 25.1
click at [240, 153] on div at bounding box center [189, 133] width 238 height 134
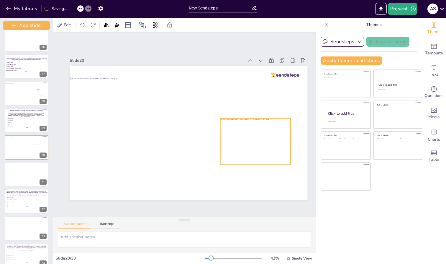
drag, startPoint x: 263, startPoint y: 148, endPoint x: 294, endPoint y: 156, distance: 31.2
click at [291, 156] on div at bounding box center [256, 141] width 70 height 46
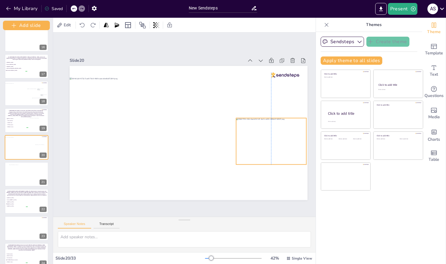
drag, startPoint x: 277, startPoint y: 150, endPoint x: 241, endPoint y: 148, distance: 36.7
click at [241, 148] on div at bounding box center [271, 141] width 70 height 46
click at [235, 163] on div at bounding box center [235, 164] width 5 height 5
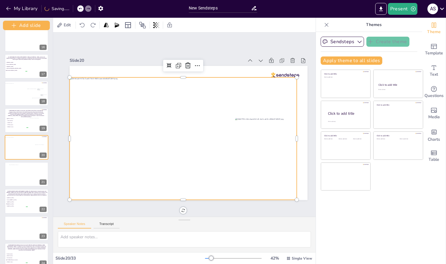
click at [210, 167] on div at bounding box center [183, 138] width 227 height 123
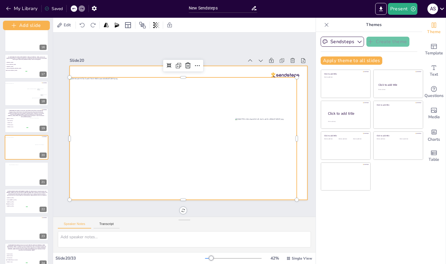
click at [250, 71] on div at bounding box center [189, 133] width 238 height 134
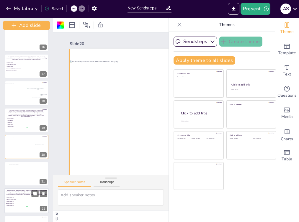
click at [20, 205] on li "[MEDICAL_DATA]" at bounding box center [17, 206] width 22 height 2
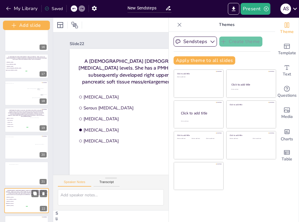
scroll to position [487, 0]
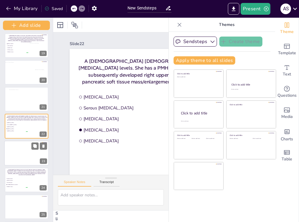
click at [18, 148] on div at bounding box center [26, 153] width 45 height 25
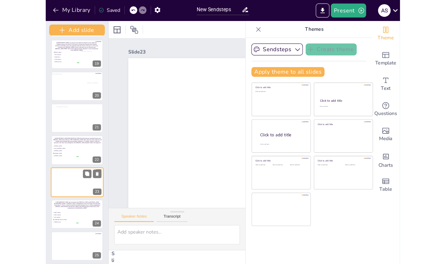
scroll to position [513, 0]
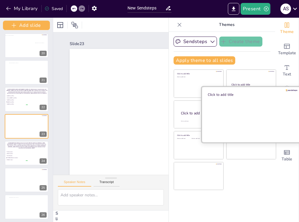
click at [234, 108] on div at bounding box center [251, 115] width 99 height 56
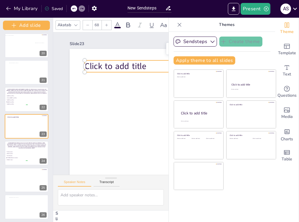
click at [123, 67] on span "Click to add title" at bounding box center [116, 67] width 62 height 12
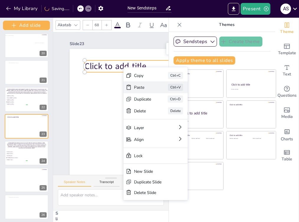
click at [139, 85] on div "Paste" at bounding box center [142, 88] width 17 height 6
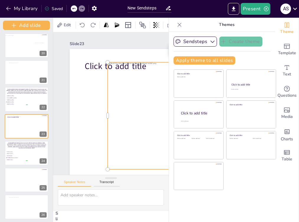
click at [151, 82] on div at bounding box center [189, 115] width 162 height 107
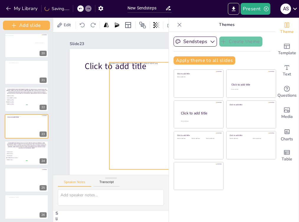
click at [151, 82] on div at bounding box center [190, 115] width 162 height 107
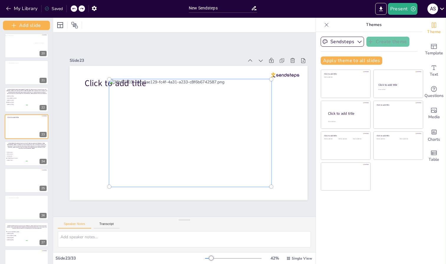
click at [203, 82] on div at bounding box center [190, 133] width 169 height 114
click at [199, 83] on div at bounding box center [190, 133] width 169 height 114
drag, startPoint x: 194, startPoint y: 104, endPoint x: 194, endPoint y: 122, distance: 18.3
click at [194, 122] on div at bounding box center [190, 133] width 169 height 114
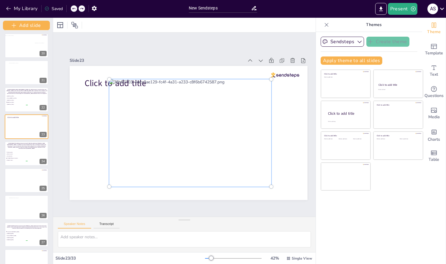
click at [191, 121] on div at bounding box center [190, 133] width 169 height 114
drag, startPoint x: 191, startPoint y: 121, endPoint x: 184, endPoint y: 93, distance: 28.7
click at [184, 93] on div at bounding box center [190, 133] width 169 height 114
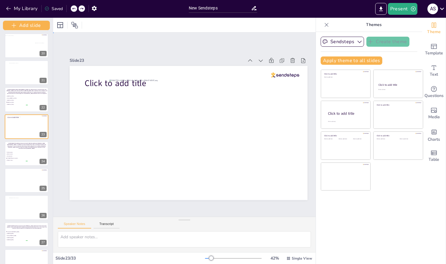
click at [180, 45] on div "Slide 1 PANCREATIC NEOPLASIA: CASE-BASED REVIEW OF SOLID AND CYSTIC [MEDICAL_DA…" at bounding box center [188, 124] width 271 height 184
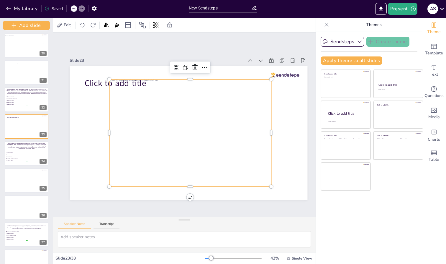
click at [174, 89] on div at bounding box center [190, 132] width 162 height 107
click at [195, 67] on icon at bounding box center [195, 67] width 7 height 7
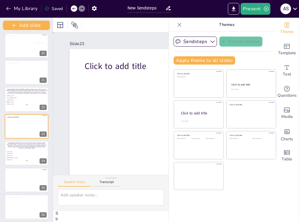
click at [64, 87] on div "Slide 1 PANCREATIC NEOPLASIA: CASE-BASED REVIEW OF SOLID AND CYSTIC [MEDICAL_DA…" at bounding box center [188, 107] width 271 height 151
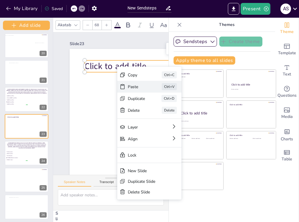
click at [129, 86] on div "Paste" at bounding box center [136, 87] width 17 height 6
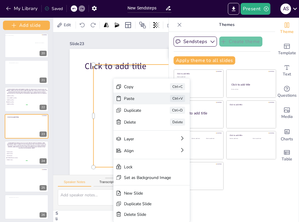
click at [124, 101] on div "Paste" at bounding box center [139, 99] width 30 height 6
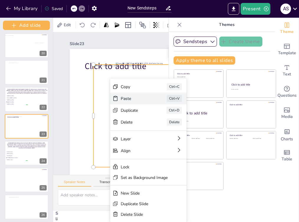
click at [123, 98] on div "Paste" at bounding box center [136, 99] width 30 height 6
click at [123, 99] on div "Paste" at bounding box center [136, 99] width 30 height 6
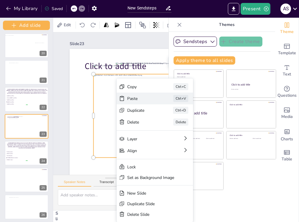
click at [131, 100] on div "Paste" at bounding box center [142, 99] width 30 height 6
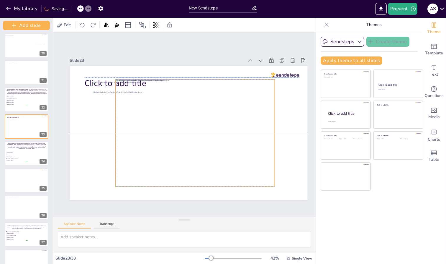
drag, startPoint x: 191, startPoint y: 106, endPoint x: 198, endPoint y: 106, distance: 6.8
click at [198, 106] on div at bounding box center [195, 132] width 159 height 107
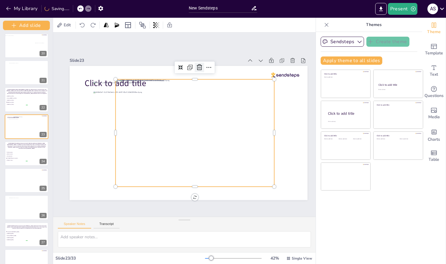
click at [198, 66] on icon at bounding box center [199, 67] width 7 height 7
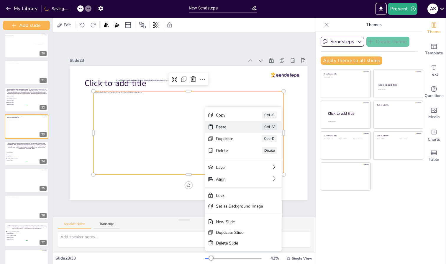
click at [215, 127] on div "Paste Ctrl+V" at bounding box center [244, 127] width 76 height 12
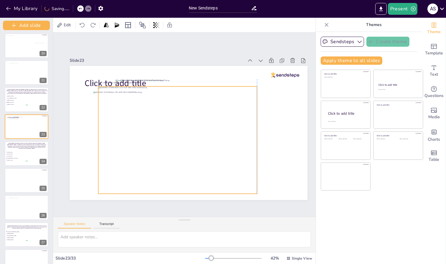
drag, startPoint x: 207, startPoint y: 121, endPoint x: 196, endPoint y: 128, distance: 12.9
click at [196, 128] on div at bounding box center [177, 139] width 159 height 107
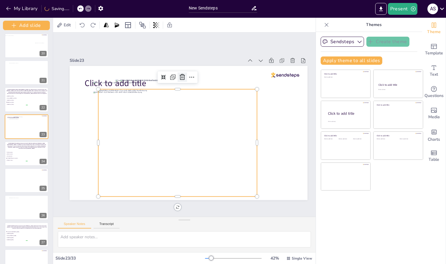
click at [182, 76] on icon at bounding box center [182, 77] width 7 height 7
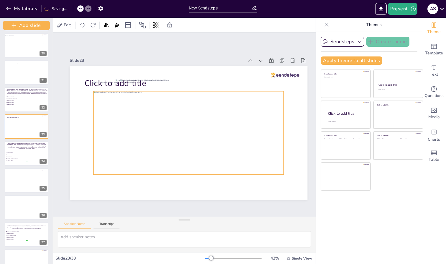
click at [183, 119] on div at bounding box center [189, 133] width 190 height 84
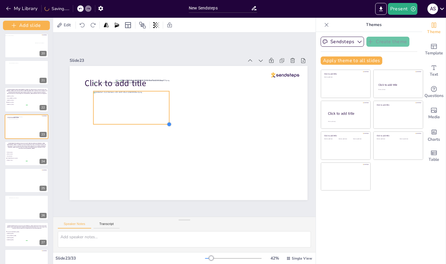
drag, startPoint x: 285, startPoint y: 172, endPoint x: 171, endPoint y: 106, distance: 131.4
click at [171, 106] on div "Click to add title" at bounding box center [189, 133] width 238 height 134
click at [171, 106] on div at bounding box center [172, 108] width 5 height 34
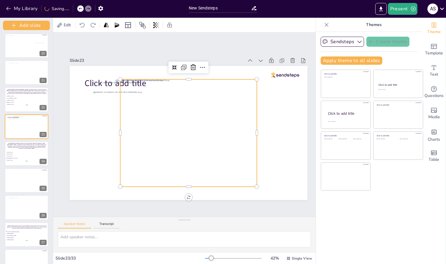
click at [208, 121] on div at bounding box center [188, 132] width 137 height 107
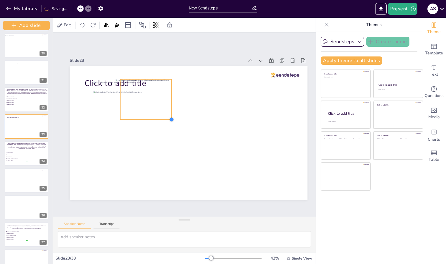
drag, startPoint x: 257, startPoint y: 182, endPoint x: 171, endPoint y: 104, distance: 115.8
click at [171, 104] on div "Click to add title" at bounding box center [189, 133] width 238 height 134
click at [152, 102] on div at bounding box center [132, 108] width 77 height 34
drag, startPoint x: 170, startPoint y: 121, endPoint x: 119, endPoint y: 91, distance: 59.0
click at [119, 91] on div "Click to add title" at bounding box center [189, 133] width 238 height 134
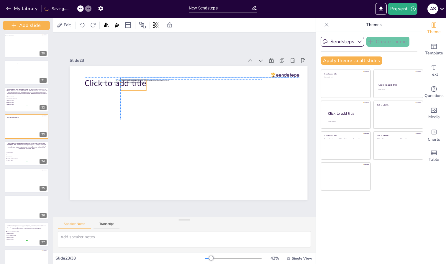
drag, startPoint x: 110, startPoint y: 92, endPoint x: 137, endPoint y: 80, distance: 29.7
click at [137, 80] on div at bounding box center [133, 85] width 26 height 12
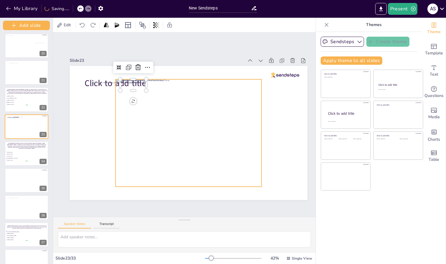
click at [202, 106] on div at bounding box center [189, 132] width 146 height 107
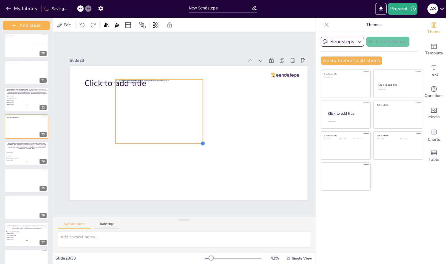
drag, startPoint x: 264, startPoint y: 184, endPoint x: 177, endPoint y: 140, distance: 97.6
click at [177, 140] on div "Click to add title" at bounding box center [189, 133] width 238 height 134
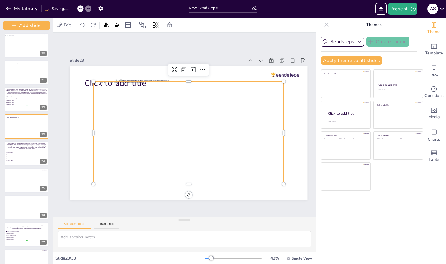
click at [104, 107] on div at bounding box center [189, 132] width 190 height 103
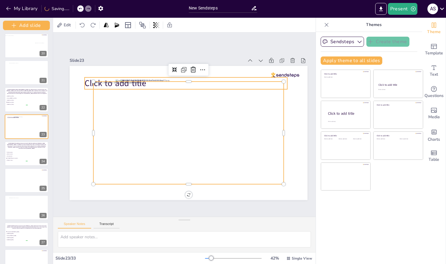
click at [86, 81] on span "Click to add title" at bounding box center [116, 83] width 62 height 12
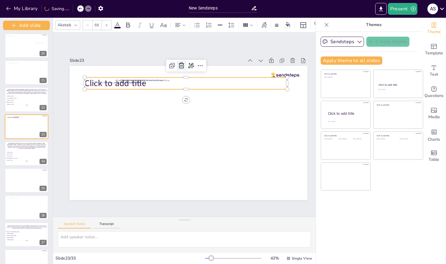
click at [181, 64] on icon at bounding box center [181, 65] width 5 height 6
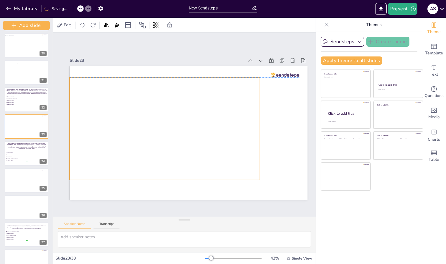
drag, startPoint x: 105, startPoint y: 106, endPoint x: 82, endPoint y: 101, distance: 23.9
click at [82, 101] on div at bounding box center [165, 128] width 190 height 103
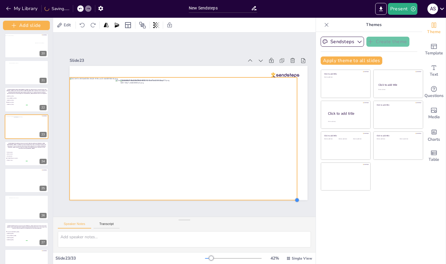
drag, startPoint x: 259, startPoint y: 179, endPoint x: 296, endPoint y: 195, distance: 40.6
click at [296, 195] on div at bounding box center [189, 133] width 238 height 134
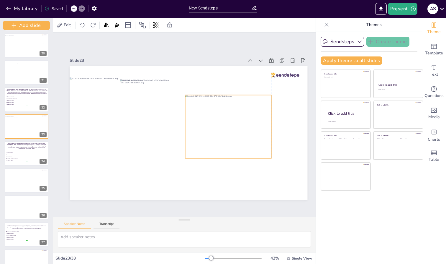
drag, startPoint x: 184, startPoint y: 123, endPoint x: 252, endPoint y: 139, distance: 70.0
click at [252, 139] on div at bounding box center [228, 126] width 86 height 63
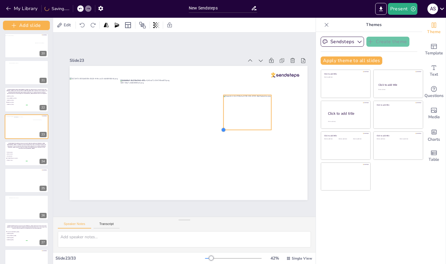
drag, startPoint x: 186, startPoint y: 154, endPoint x: 225, endPoint y: 116, distance: 54.1
click at [225, 116] on div at bounding box center [189, 133] width 238 height 134
drag, startPoint x: 242, startPoint y: 110, endPoint x: 203, endPoint y: 128, distance: 42.3
click at [203, 128] on div at bounding box center [208, 129] width 48 height 35
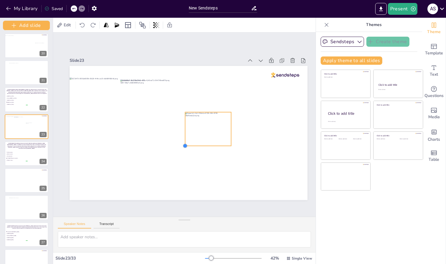
click at [186, 143] on div at bounding box center [185, 145] width 5 height 5
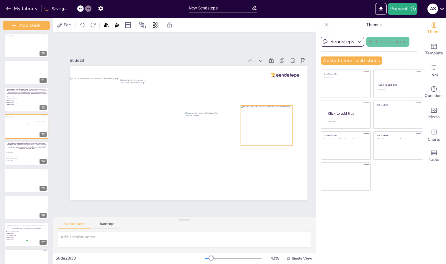
drag, startPoint x: 149, startPoint y: 105, endPoint x: 270, endPoint y: 131, distance: 123.5
click at [270, 131] on div at bounding box center [266, 125] width 51 height 40
drag, startPoint x: 240, startPoint y: 102, endPoint x: 250, endPoint y: 110, distance: 12.7
click at [250, 110] on div at bounding box center [250, 112] width 5 height 5
drag, startPoint x: 251, startPoint y: 110, endPoint x: 244, endPoint y: 107, distance: 6.7
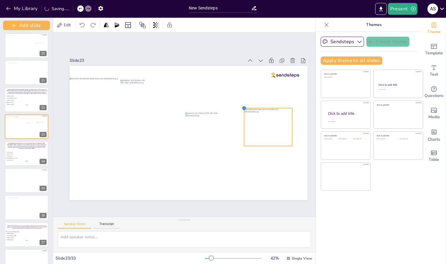
click at [244, 107] on div at bounding box center [244, 107] width 5 height 5
drag, startPoint x: 131, startPoint y: 79, endPoint x: 253, endPoint y: 107, distance: 125.3
click at [253, 108] on div at bounding box center [257, 114] width 26 height 12
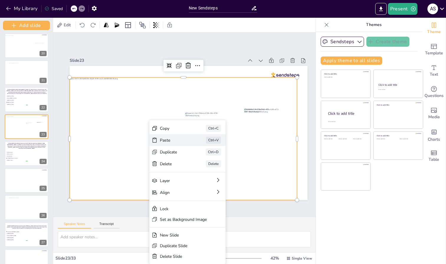
click at [165, 140] on div "Paste" at bounding box center [175, 140] width 30 height 6
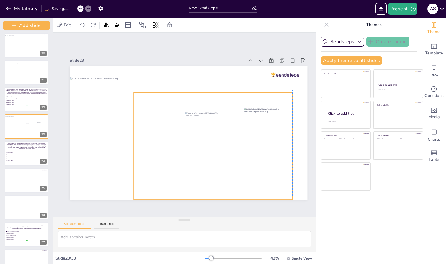
drag, startPoint x: 200, startPoint y: 127, endPoint x: 224, endPoint y: 137, distance: 25.1
click at [224, 137] on div at bounding box center [213, 145] width 159 height 107
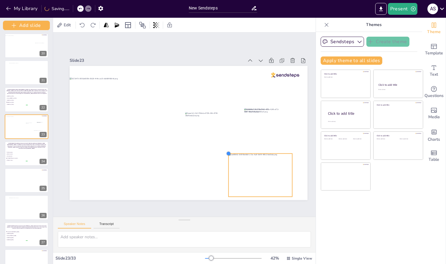
drag, startPoint x: 134, startPoint y: 86, endPoint x: 237, endPoint y: 150, distance: 121.6
click at [237, 150] on div at bounding box center [189, 133] width 238 height 134
click at [266, 141] on icon at bounding box center [265, 141] width 7 height 7
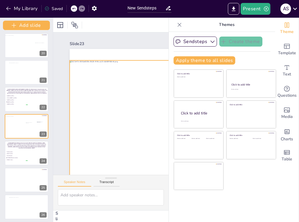
click at [103, 128] on div at bounding box center [184, 122] width 228 height 123
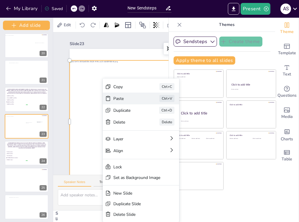
click at [114, 101] on div "Paste" at bounding box center [128, 99] width 30 height 6
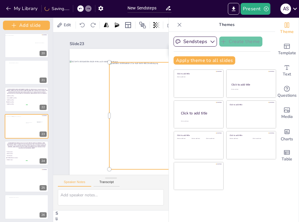
click at [134, 121] on div at bounding box center [188, 115] width 159 height 107
click at [122, 68] on div at bounding box center [188, 115] width 159 height 107
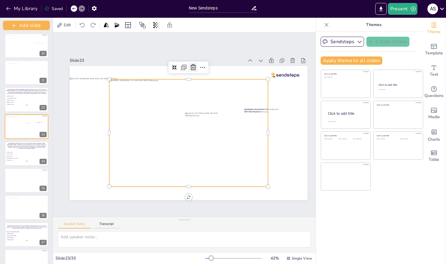
click at [195, 67] on icon at bounding box center [193, 67] width 5 height 6
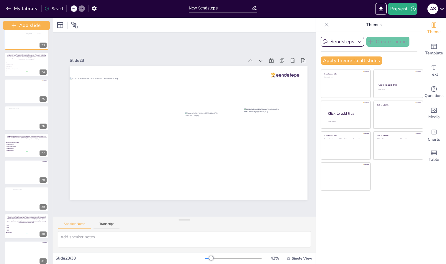
scroll to position [581, 0]
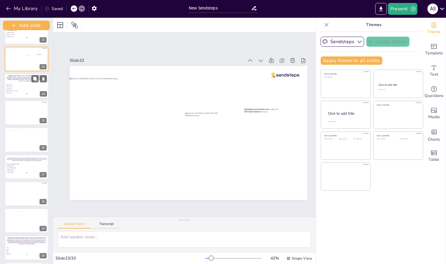
click at [18, 94] on div at bounding box center [26, 85] width 45 height 25
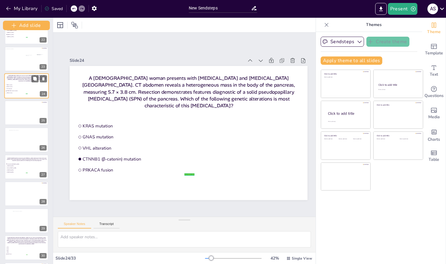
scroll to position [520, 0]
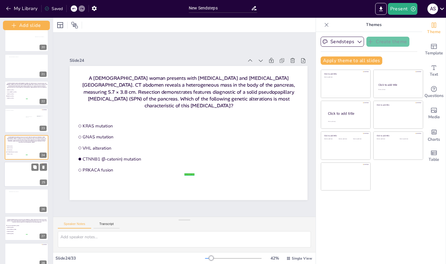
click at [15, 172] on div at bounding box center [26, 174] width 45 height 25
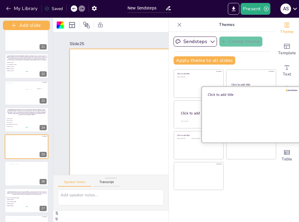
click at [242, 123] on div at bounding box center [251, 115] width 99 height 56
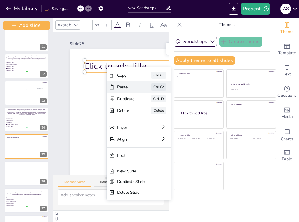
click at [126, 88] on div "Paste" at bounding box center [125, 87] width 17 height 6
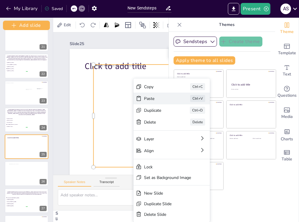
click at [145, 97] on div "Paste" at bounding box center [159, 99] width 30 height 6
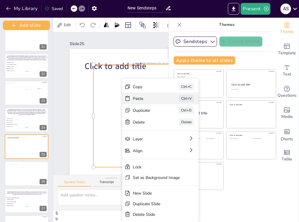
click at [133, 95] on div "Paste Ctrl+V" at bounding box center [160, 99] width 76 height 12
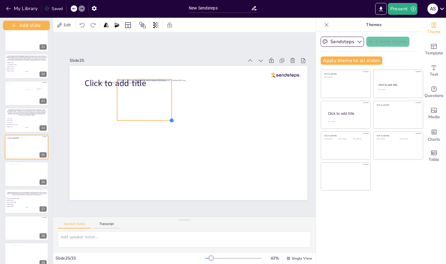
drag, startPoint x: 260, startPoint y: 185, endPoint x: 170, endPoint y: 118, distance: 112.0
click at [170, 118] on div at bounding box center [171, 120] width 5 height 5
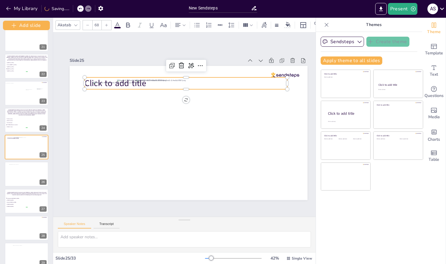
click at [87, 82] on span "Click to add title" at bounding box center [116, 83] width 62 height 12
click at [181, 65] on icon at bounding box center [181, 65] width 7 height 7
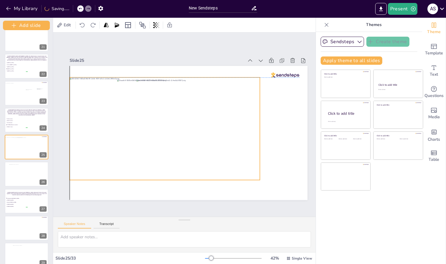
drag, startPoint x: 106, startPoint y: 122, endPoint x: 85, endPoint y: 117, distance: 22.1
click at [85, 117] on div at bounding box center [165, 128] width 190 height 103
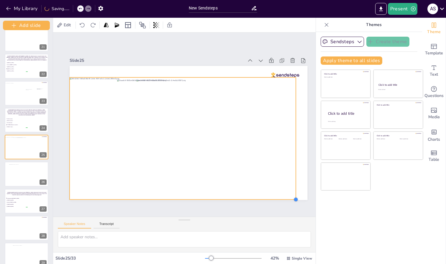
drag, startPoint x: 261, startPoint y: 179, endPoint x: 297, endPoint y: 198, distance: 40.8
click at [297, 198] on div at bounding box center [296, 199] width 5 height 5
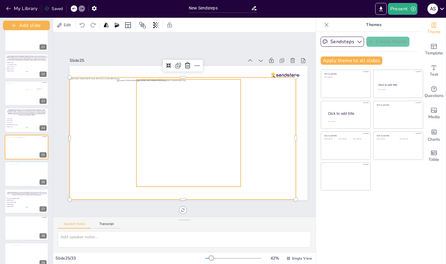
click at [204, 121] on div at bounding box center [189, 132] width 104 height 107
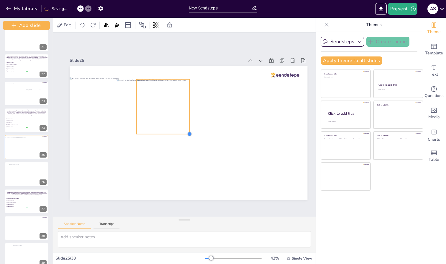
drag, startPoint x: 241, startPoint y: 184, endPoint x: 190, endPoint y: 120, distance: 82.2
click at [190, 120] on div at bounding box center [189, 133] width 238 height 134
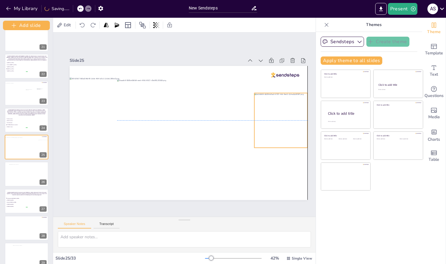
drag, startPoint x: 186, startPoint y: 113, endPoint x: 304, endPoint y: 126, distance: 119.1
click at [304, 126] on div at bounding box center [281, 120] width 53 height 55
drag, startPoint x: 299, startPoint y: 127, endPoint x: 294, endPoint y: 127, distance: 4.7
click at [294, 127] on div at bounding box center [276, 120] width 53 height 55
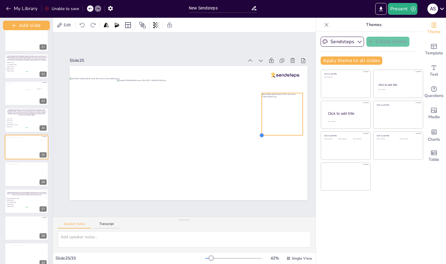
drag, startPoint x: 250, startPoint y: 146, endPoint x: 262, endPoint y: 124, distance: 25.0
click at [262, 124] on div at bounding box center [189, 133] width 238 height 134
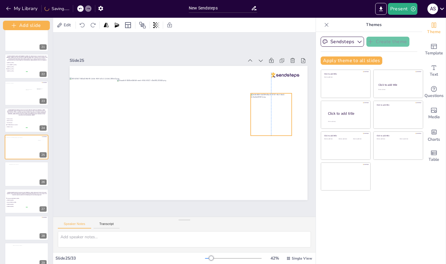
drag, startPoint x: 278, startPoint y: 118, endPoint x: 267, endPoint y: 118, distance: 10.9
click at [267, 118] on div at bounding box center [271, 114] width 41 height 42
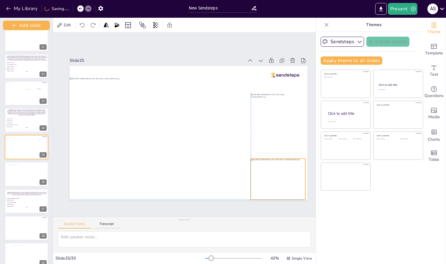
drag, startPoint x: 151, startPoint y: 106, endPoint x: 283, endPoint y: 183, distance: 152.8
click at [283, 183] on div at bounding box center [278, 178] width 55 height 41
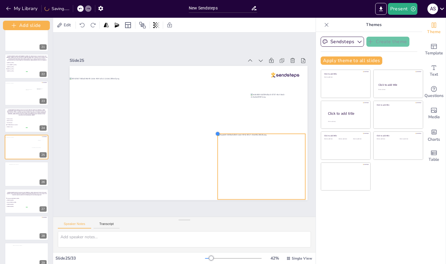
drag, startPoint x: 252, startPoint y: 156, endPoint x: 219, endPoint y: 153, distance: 33.3
click at [219, 153] on div at bounding box center [189, 133] width 238 height 134
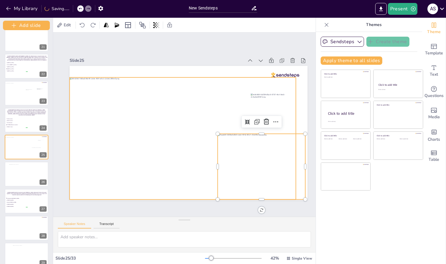
click at [189, 133] on div at bounding box center [183, 138] width 226 height 122
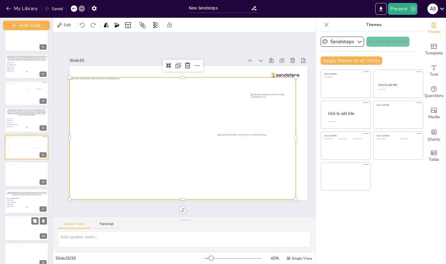
click at [22, 228] on div at bounding box center [26, 227] width 45 height 25
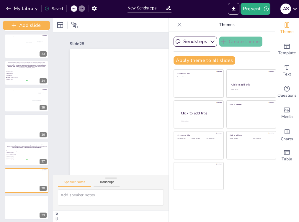
scroll to position [592, 0]
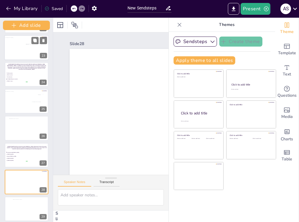
click at [14, 45] on div at bounding box center [25, 48] width 43 height 23
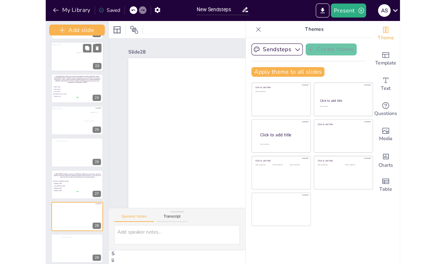
scroll to position [513, 0]
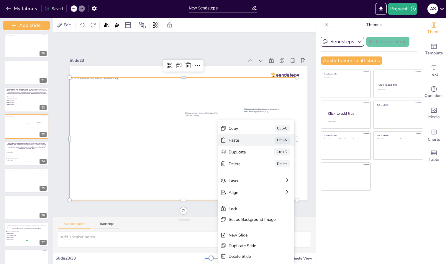
click at [229, 143] on div "Paste Ctrl+V" at bounding box center [256, 140] width 76 height 12
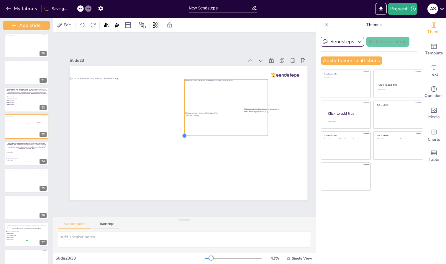
drag, startPoint x: 110, startPoint y: 184, endPoint x: 190, endPoint y: 133, distance: 95.0
click at [190, 133] on div at bounding box center [189, 133] width 238 height 134
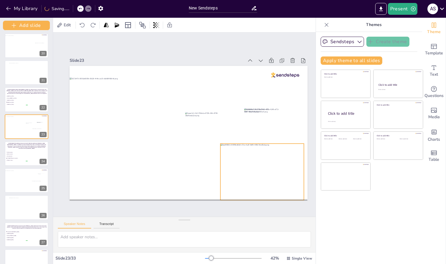
drag, startPoint x: 208, startPoint y: 115, endPoint x: 244, endPoint y: 177, distance: 71.7
click at [244, 177] on div at bounding box center [263, 171] width 84 height 56
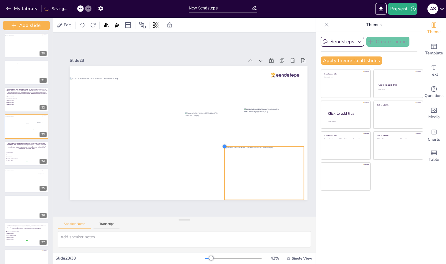
drag, startPoint x: 221, startPoint y: 140, endPoint x: 225, endPoint y: 145, distance: 6.3
click at [225, 145] on div at bounding box center [224, 146] width 5 height 5
click at [15, 207] on div at bounding box center [27, 207] width 37 height 21
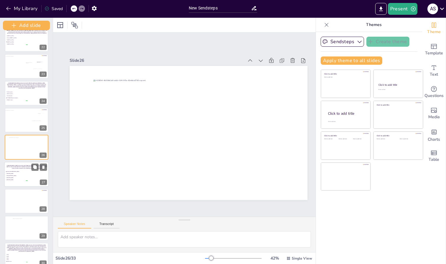
click at [16, 177] on li "[MEDICAL_DATA]" at bounding box center [17, 177] width 22 height 2
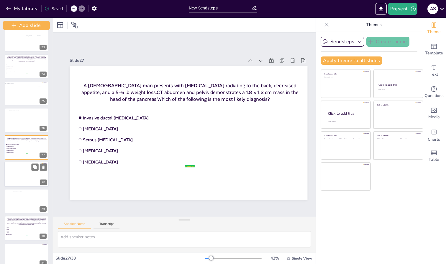
click at [16, 176] on div at bounding box center [26, 174] width 45 height 25
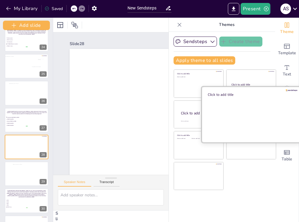
click at [230, 109] on div at bounding box center [251, 115] width 99 height 56
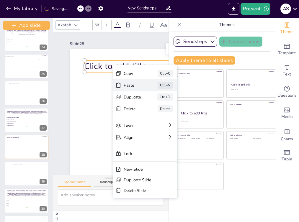
click at [133, 85] on div "Paste" at bounding box center [132, 86] width 17 height 6
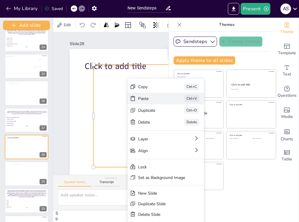
click at [144, 103] on div "Paste Ctrl+V" at bounding box center [166, 99] width 76 height 12
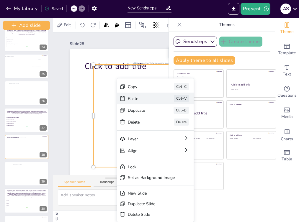
click at [130, 97] on div "Paste" at bounding box center [143, 99] width 30 height 6
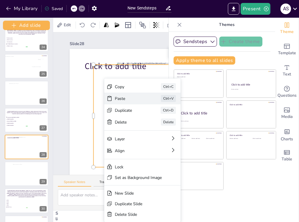
click at [121, 99] on div "Paste" at bounding box center [130, 99] width 30 height 6
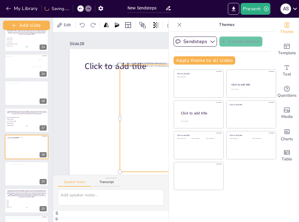
click at [131, 125] on div at bounding box center [191, 118] width 143 height 107
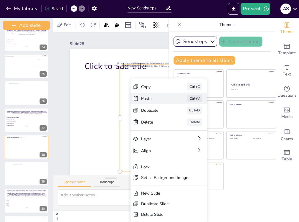
click at [140, 99] on div "Paste Ctrl+V" at bounding box center [169, 99] width 76 height 12
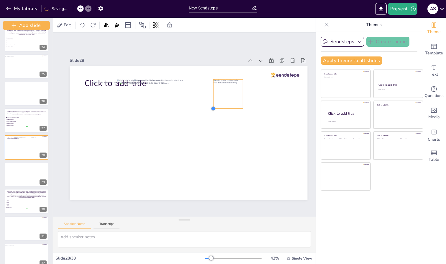
drag, startPoint x: 135, startPoint y: 183, endPoint x: 214, endPoint y: 94, distance: 119.2
click at [214, 94] on div "Click to add title" at bounding box center [189, 133] width 238 height 134
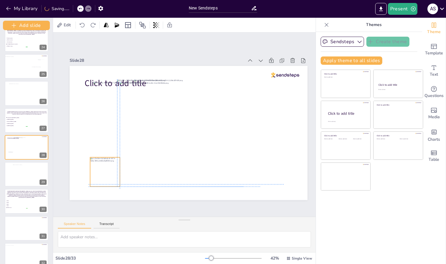
drag, startPoint x: 228, startPoint y: 90, endPoint x: 100, endPoint y: 170, distance: 150.2
click at [100, 170] on div at bounding box center [105, 171] width 30 height 29
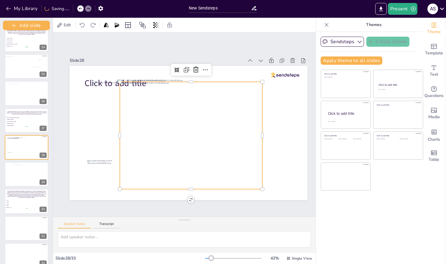
click at [200, 152] on div at bounding box center [191, 134] width 143 height 107
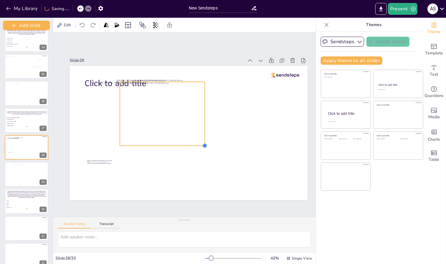
drag, startPoint x: 263, startPoint y: 186, endPoint x: 205, endPoint y: 132, distance: 79.0
click at [205, 132] on div "Click to add title" at bounding box center [189, 133] width 238 height 134
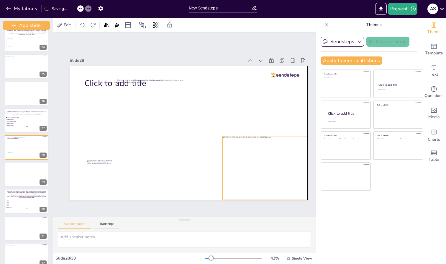
drag, startPoint x: 170, startPoint y: 118, endPoint x: 272, endPoint y: 172, distance: 115.5
click at [272, 172] on div at bounding box center [265, 168] width 85 height 64
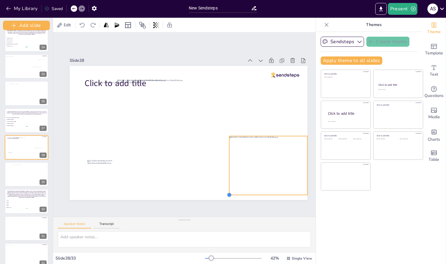
drag, startPoint x: 222, startPoint y: 196, endPoint x: 231, endPoint y: 191, distance: 9.9
click at [231, 192] on div at bounding box center [229, 194] width 5 height 5
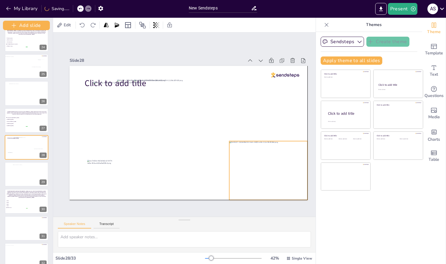
drag, startPoint x: 263, startPoint y: 180, endPoint x: 262, endPoint y: 185, distance: 4.2
click at [262, 185] on div at bounding box center [268, 170] width 78 height 59
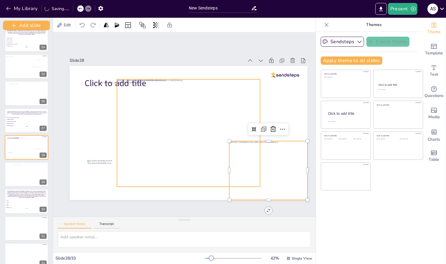
click at [215, 168] on div at bounding box center [188, 132] width 143 height 107
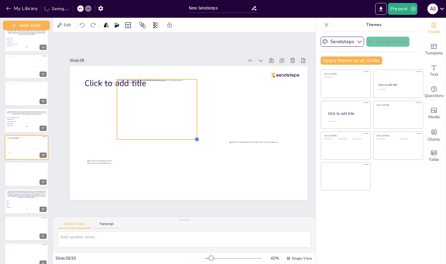
drag, startPoint x: 260, startPoint y: 185, endPoint x: 179, endPoint y: 137, distance: 93.4
click at [179, 137] on div "Click to add title" at bounding box center [189, 133] width 238 height 134
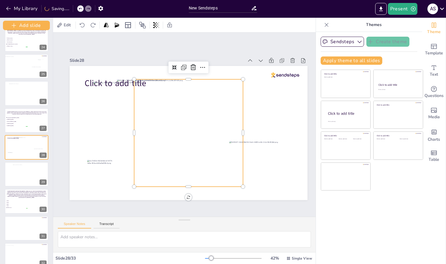
click at [202, 157] on div at bounding box center [188, 132] width 109 height 107
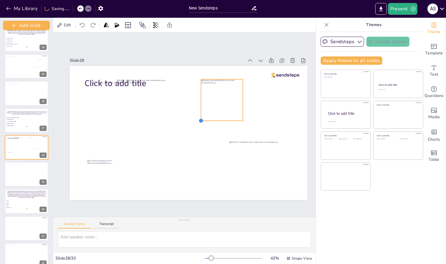
drag, startPoint x: 135, startPoint y: 183, endPoint x: 222, endPoint y: 117, distance: 109.2
click at [222, 117] on div "Click to add title" at bounding box center [189, 133] width 238 height 134
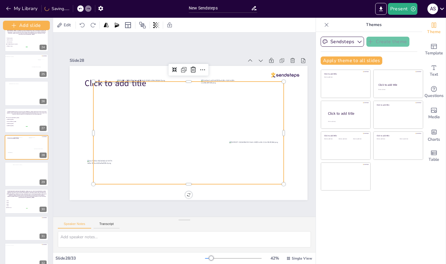
click at [105, 113] on div at bounding box center [189, 132] width 190 height 103
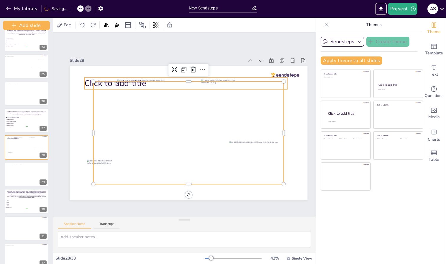
click at [88, 81] on span "Click to add title" at bounding box center [116, 83] width 62 height 12
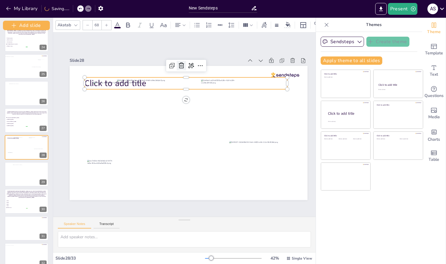
click at [183, 63] on icon at bounding box center [181, 65] width 7 height 7
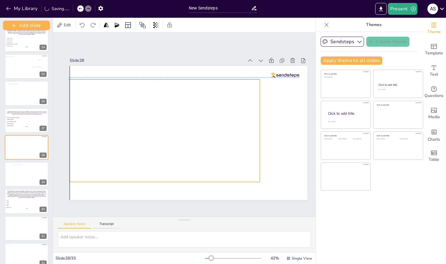
drag, startPoint x: 107, startPoint y: 101, endPoint x: 82, endPoint y: 97, distance: 25.5
click at [82, 97] on div at bounding box center [165, 130] width 190 height 103
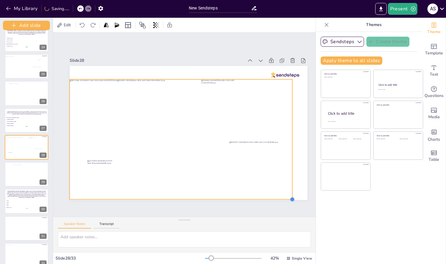
drag, startPoint x: 260, startPoint y: 180, endPoint x: 283, endPoint y: 197, distance: 28.4
click at [283, 197] on div at bounding box center [189, 133] width 238 height 134
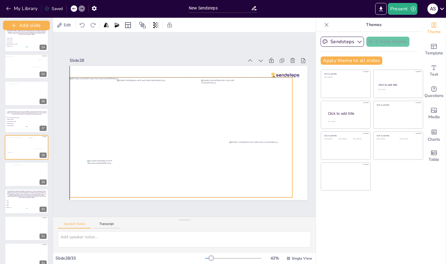
click at [219, 86] on div at bounding box center [222, 99] width 42 height 41
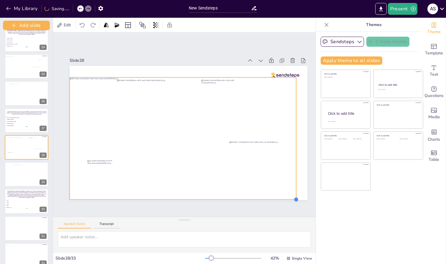
drag, startPoint x: 293, startPoint y: 195, endPoint x: 297, endPoint y: 196, distance: 4.2
click at [297, 197] on div at bounding box center [296, 199] width 5 height 5
click at [225, 107] on div at bounding box center [222, 99] width 42 height 41
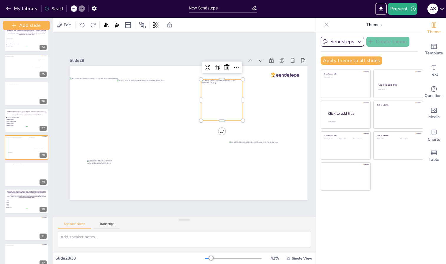
click at [225, 107] on div at bounding box center [222, 99] width 42 height 41
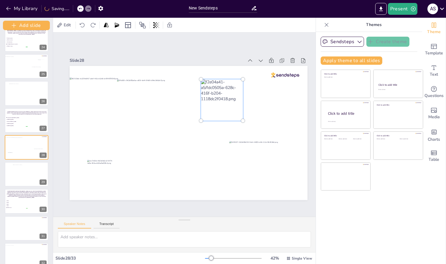
drag, startPoint x: 225, startPoint y: 107, endPoint x: 277, endPoint y: 114, distance: 52.8
click at [277, 114] on div at bounding box center [189, 133] width 238 height 134
drag, startPoint x: 227, startPoint y: 86, endPoint x: 268, endPoint y: 106, distance: 45.4
click at [268, 106] on div at bounding box center [189, 133] width 238 height 134
drag, startPoint x: 222, startPoint y: 81, endPoint x: 251, endPoint y: 101, distance: 35.3
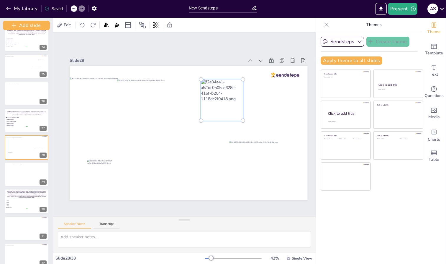
click at [251, 101] on div at bounding box center [189, 133] width 238 height 134
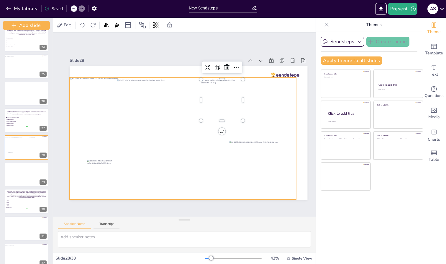
click at [278, 108] on div at bounding box center [183, 138] width 227 height 122
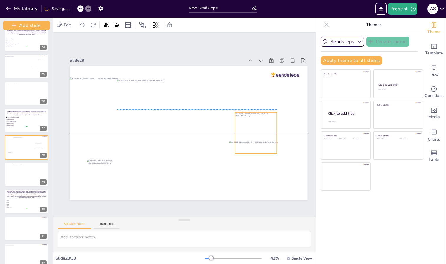
drag, startPoint x: 231, startPoint y: 101, endPoint x: 281, endPoint y: 123, distance: 54.7
click at [277, 123] on div at bounding box center [256, 132] width 42 height 41
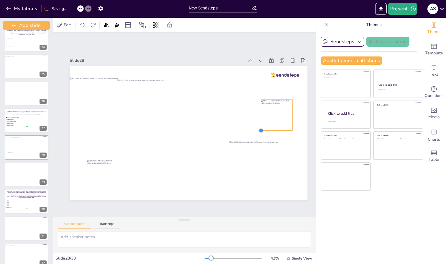
drag, startPoint x: 251, startPoint y: 138, endPoint x: 265, endPoint y: 126, distance: 19.2
click at [264, 128] on div at bounding box center [261, 130] width 5 height 5
click at [268, 121] on div at bounding box center [277, 114] width 29 height 29
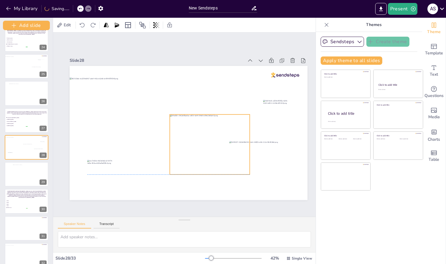
drag, startPoint x: 182, startPoint y: 120, endPoint x: 235, endPoint y: 157, distance: 64.6
click at [235, 66] on div at bounding box center [189, 66] width 238 height 0
drag, startPoint x: 251, startPoint y: 172, endPoint x: 209, endPoint y: 147, distance: 48.6
click at [209, 147] on div at bounding box center [189, 133] width 238 height 134
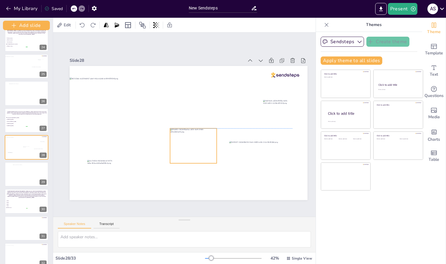
drag, startPoint x: 206, startPoint y: 138, endPoint x: 207, endPoint y: 149, distance: 11.5
click at [207, 149] on div at bounding box center [193, 145] width 47 height 35
drag, startPoint x: 218, startPoint y: 162, endPoint x: 230, endPoint y: 164, distance: 12.5
click at [230, 164] on div at bounding box center [189, 133] width 238 height 134
drag, startPoint x: 171, startPoint y: 171, endPoint x: 171, endPoint y: 168, distance: 3.6
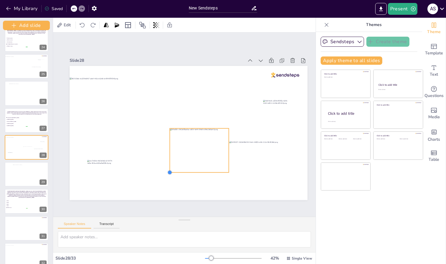
click at [171, 170] on div at bounding box center [170, 172] width 5 height 5
drag, startPoint x: 229, startPoint y: 169, endPoint x: 224, endPoint y: 165, distance: 6.3
click at [224, 166] on div at bounding box center [223, 168] width 5 height 5
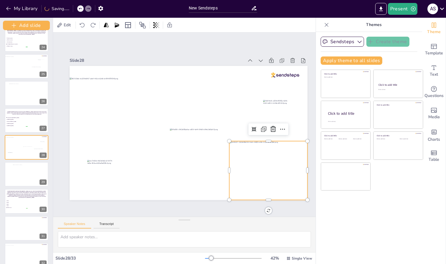
click at [244, 167] on div at bounding box center [268, 170] width 78 height 59
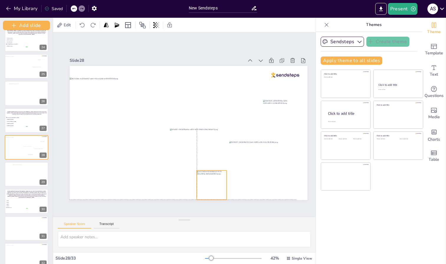
drag, startPoint x: 107, startPoint y: 171, endPoint x: 216, endPoint y: 179, distance: 109.6
click at [216, 179] on div at bounding box center [212, 184] width 30 height 29
drag, startPoint x: 268, startPoint y: 118, endPoint x: 280, endPoint y: 120, distance: 11.7
click at [280, 120] on div at bounding box center [289, 114] width 29 height 29
click at [274, 128] on div at bounding box center [273, 130] width 5 height 5
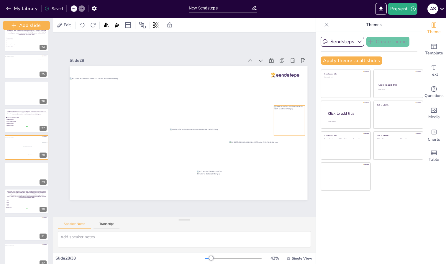
drag, startPoint x: 278, startPoint y: 124, endPoint x: 279, endPoint y: 129, distance: 5.7
click at [279, 129] on div at bounding box center [289, 120] width 31 height 30
drag, startPoint x: 275, startPoint y: 132, endPoint x: 271, endPoint y: 136, distance: 5.9
click at [271, 138] on div at bounding box center [270, 140] width 5 height 5
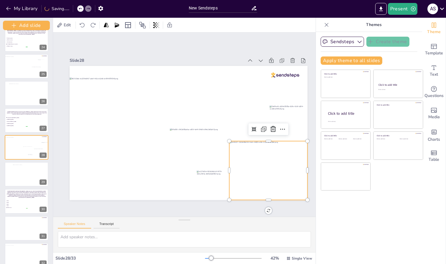
click at [269, 146] on div at bounding box center [268, 170] width 78 height 59
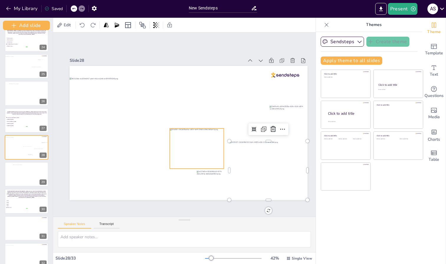
click at [213, 146] on div at bounding box center [197, 148] width 54 height 40
click at [226, 127] on div at bounding box center [225, 127] width 5 height 5
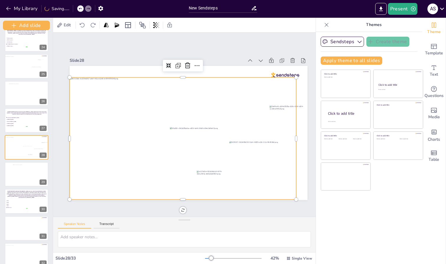
click at [234, 130] on div at bounding box center [183, 138] width 227 height 122
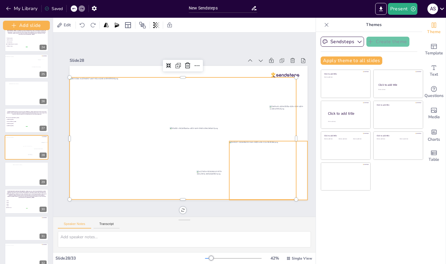
click at [232, 141] on div at bounding box center [268, 170] width 78 height 59
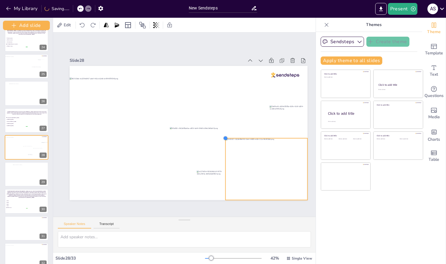
drag, startPoint x: 230, startPoint y: 139, endPoint x: 226, endPoint y: 138, distance: 4.0
click at [226, 138] on div at bounding box center [225, 138] width 5 height 5
click at [227, 136] on div at bounding box center [225, 138] width 5 height 5
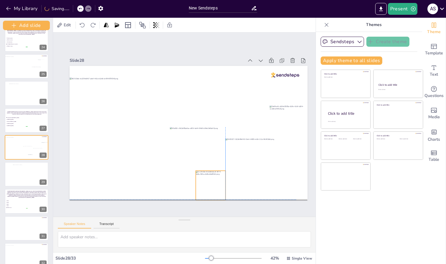
click at [206, 184] on div at bounding box center [211, 184] width 30 height 29
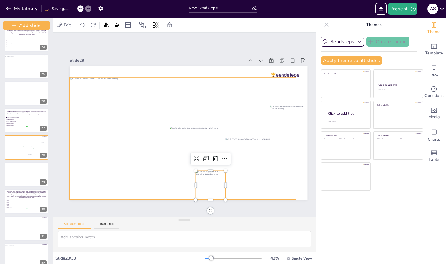
click at [263, 126] on div at bounding box center [183, 138] width 227 height 122
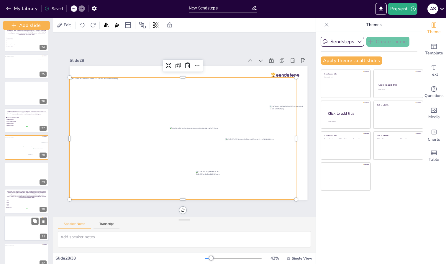
click at [16, 230] on div at bounding box center [26, 228] width 45 height 25
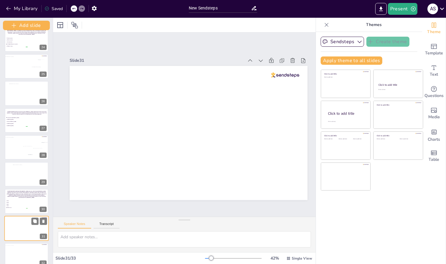
scroll to position [663, 0]
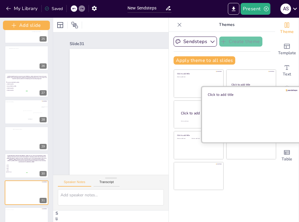
click at [239, 122] on div at bounding box center [251, 115] width 99 height 56
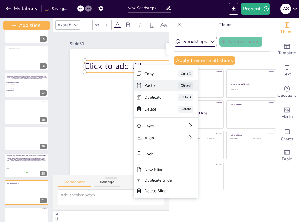
click at [152, 83] on div "Paste" at bounding box center [152, 86] width 17 height 6
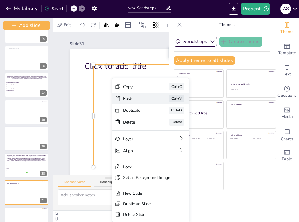
click at [121, 97] on div "Paste Ctrl+V" at bounding box center [151, 99] width 76 height 12
click at [119, 96] on icon at bounding box center [117, 99] width 6 height 6
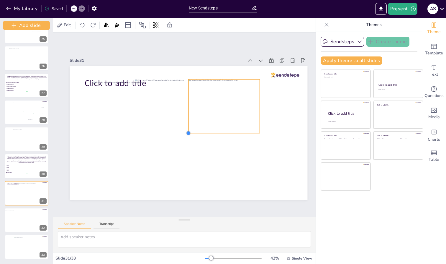
drag, startPoint x: 117, startPoint y: 183, endPoint x: 188, endPoint y: 122, distance: 94.2
click at [188, 122] on div "Click to add title" at bounding box center [189, 133] width 238 height 134
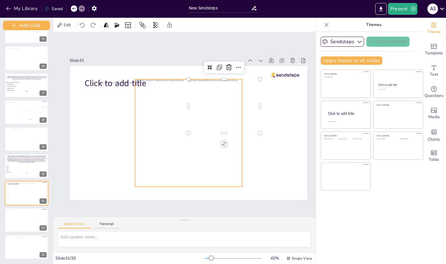
click at [164, 137] on div at bounding box center [188, 132] width 107 height 107
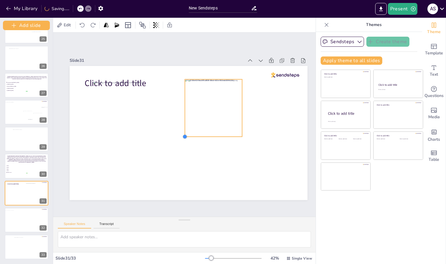
drag, startPoint x: 137, startPoint y: 183, endPoint x: 188, endPoint y: 122, distance: 79.5
click at [188, 122] on div "Click to add title" at bounding box center [189, 133] width 238 height 134
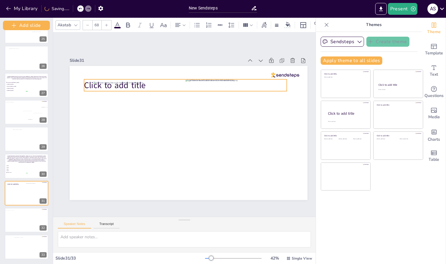
click at [88, 81] on span "Click to add title" at bounding box center [115, 85] width 62 height 12
click at [182, 66] on icon at bounding box center [180, 67] width 7 height 7
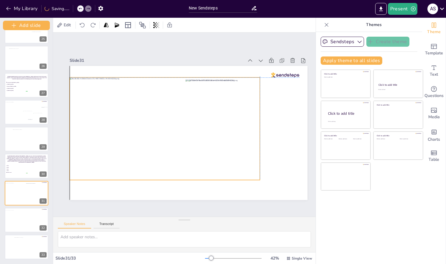
drag, startPoint x: 117, startPoint y: 108, endPoint x: 93, endPoint y: 103, distance: 24.8
click at [93, 103] on div at bounding box center [165, 128] width 190 height 103
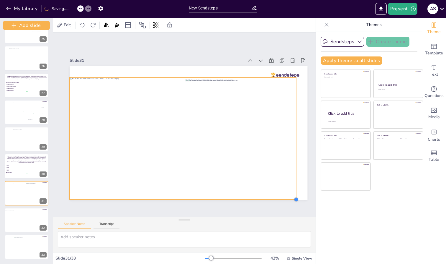
drag, startPoint x: 259, startPoint y: 177, endPoint x: 288, endPoint y: 197, distance: 34.9
click at [288, 197] on div at bounding box center [189, 133] width 238 height 134
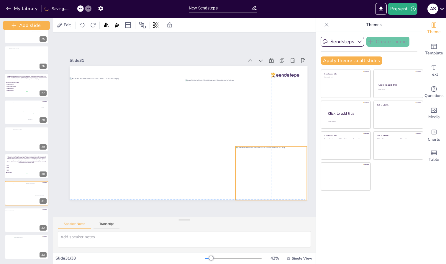
drag, startPoint x: 237, startPoint y: 117, endPoint x: 281, endPoint y: 182, distance: 79.2
click at [281, 182] on div at bounding box center [271, 173] width 71 height 54
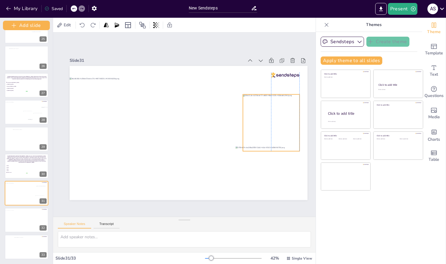
drag, startPoint x: 224, startPoint y: 114, endPoint x: 283, endPoint y: 129, distance: 60.9
click at [283, 129] on div at bounding box center [271, 122] width 57 height 57
drag, startPoint x: 242, startPoint y: 147, endPoint x: 263, endPoint y: 129, distance: 27.0
click at [263, 131] on div at bounding box center [260, 133] width 5 height 5
click at [280, 124] on div at bounding box center [280, 115] width 39 height 39
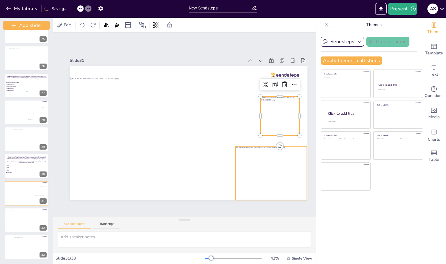
click at [251, 148] on div at bounding box center [271, 173] width 71 height 54
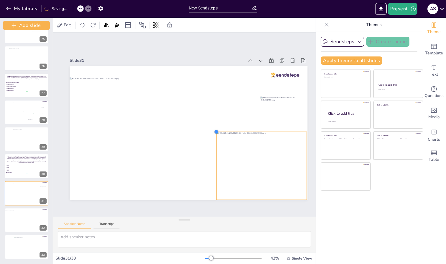
drag, startPoint x: 235, startPoint y: 143, endPoint x: 216, endPoint y: 146, distance: 19.4
click at [216, 146] on div at bounding box center [189, 133] width 238 height 134
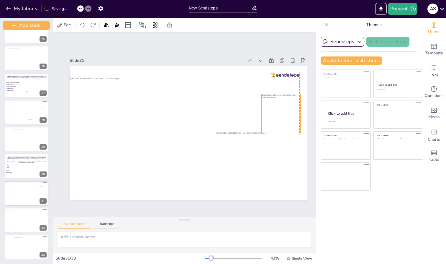
click at [289, 102] on div at bounding box center [281, 113] width 39 height 39
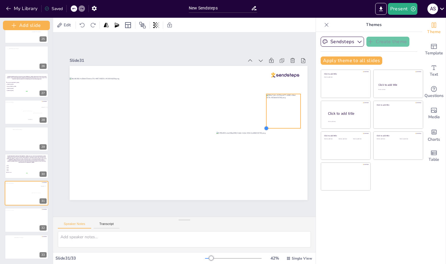
drag, startPoint x: 263, startPoint y: 129, endPoint x: 268, endPoint y: 123, distance: 8.0
click at [268, 123] on div at bounding box center [189, 133] width 238 height 134
drag, startPoint x: 283, startPoint y: 114, endPoint x: 258, endPoint y: 115, distance: 25.4
click at [258, 115] on div at bounding box center [258, 114] width 34 height 34
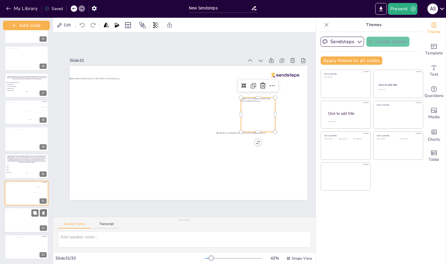
click at [12, 225] on div at bounding box center [24, 221] width 40 height 22
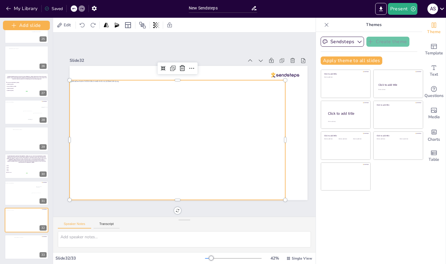
click at [126, 127] on div at bounding box center [178, 140] width 216 height 120
click at [184, 67] on icon at bounding box center [182, 68] width 5 height 6
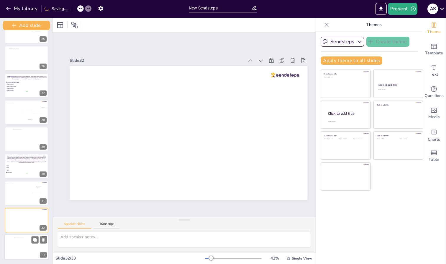
click at [25, 242] on div at bounding box center [25, 248] width 22 height 22
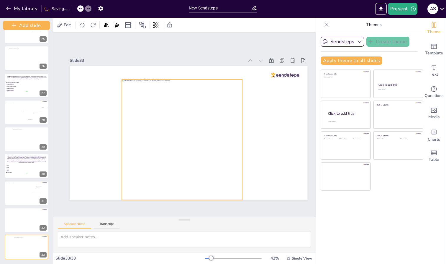
click at [186, 94] on div at bounding box center [182, 139] width 120 height 120
click at [186, 67] on icon at bounding box center [186, 67] width 7 height 7
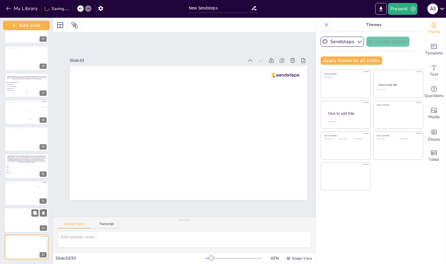
click at [23, 221] on div at bounding box center [26, 219] width 45 height 25
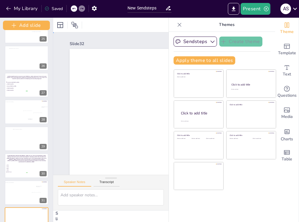
click at [59, 89] on div "Slide 1 PANCREATIC NEOPLASIA: CASE-BASED REVIEW OF SOLID AND CYSTIC [MEDICAL_DA…" at bounding box center [188, 107] width 271 height 151
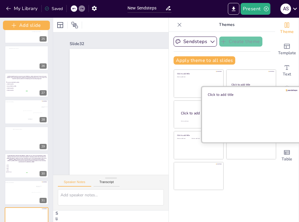
click at [233, 110] on div at bounding box center [251, 115] width 99 height 56
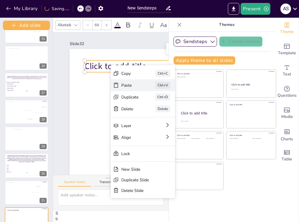
click at [124, 84] on div "Paste" at bounding box center [129, 86] width 17 height 6
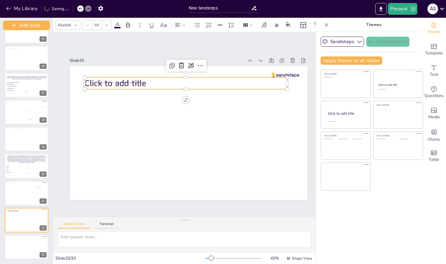
click at [89, 80] on span "Click to add title" at bounding box center [116, 83] width 62 height 12
click at [182, 62] on icon at bounding box center [181, 65] width 5 height 6
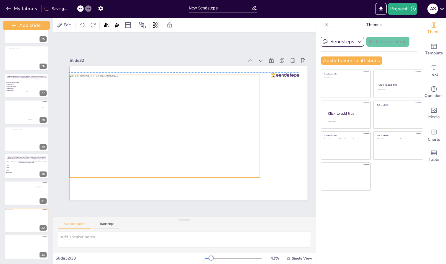
drag, startPoint x: 144, startPoint y: 99, endPoint x: 119, endPoint y: 90, distance: 25.6
click at [119, 90] on div at bounding box center [165, 126] width 190 height 103
drag, startPoint x: 226, startPoint y: 151, endPoint x: 227, endPoint y: 154, distance: 3.2
click at [227, 154] on div at bounding box center [165, 128] width 190 height 103
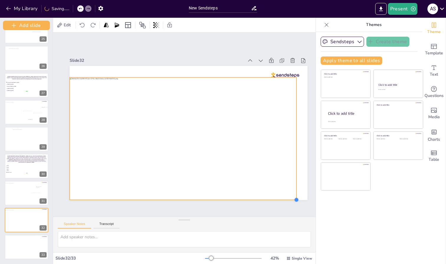
drag, startPoint x: 260, startPoint y: 177, endPoint x: 296, endPoint y: 187, distance: 38.0
click at [296, 187] on div at bounding box center [189, 133] width 238 height 134
click at [17, 244] on div at bounding box center [26, 246] width 45 height 25
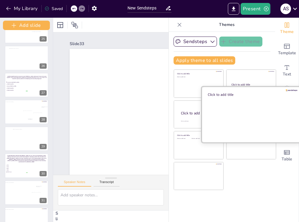
click at [248, 115] on div at bounding box center [251, 115] width 99 height 56
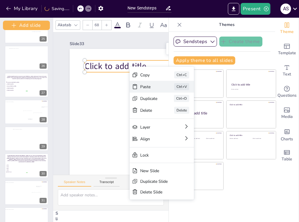
click at [144, 87] on div "Paste" at bounding box center [148, 87] width 17 height 6
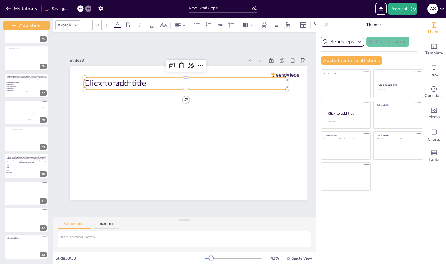
click at [88, 79] on span "Click to add title" at bounding box center [116, 83] width 62 height 12
click at [182, 63] on icon at bounding box center [181, 65] width 7 height 7
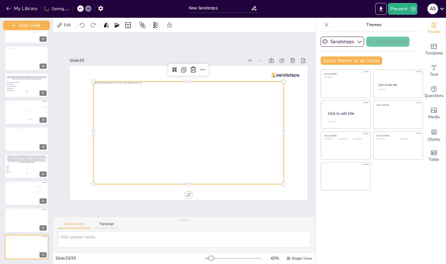
click at [124, 110] on div at bounding box center [189, 132] width 190 height 103
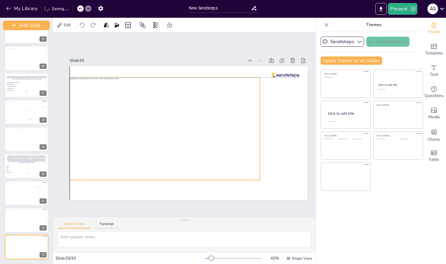
drag, startPoint x: 121, startPoint y: 128, endPoint x: 99, endPoint y: 123, distance: 22.7
click at [99, 123] on div at bounding box center [165, 128] width 190 height 103
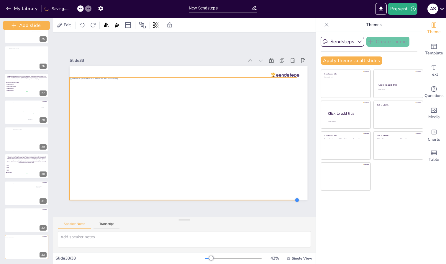
drag, startPoint x: 260, startPoint y: 178, endPoint x: 297, endPoint y: 186, distance: 38.1
click at [297, 186] on div at bounding box center [189, 133] width 238 height 134
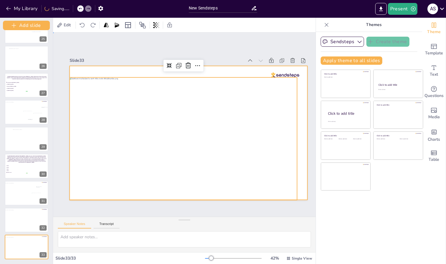
click at [305, 175] on div at bounding box center [189, 133] width 238 height 134
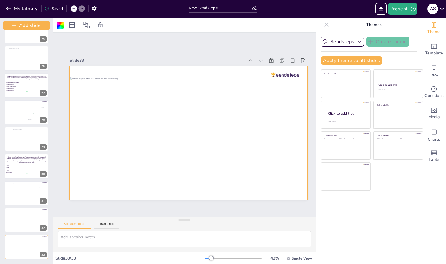
click at [115, 53] on div "Slide 1 PANCREATIC NEOPLASIA: CASE-BASED REVIEW OF SOLID AND CYSTIC [MEDICAL_DA…" at bounding box center [189, 124] width 238 height 151
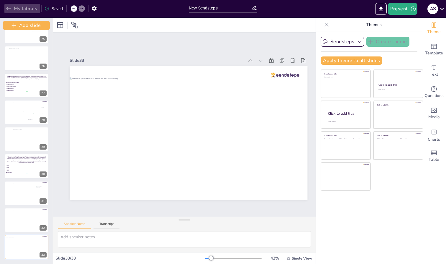
click at [11, 8] on icon "button" at bounding box center [9, 9] width 6 height 6
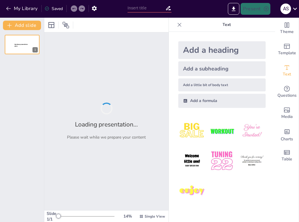
type input "New Sendsteps"
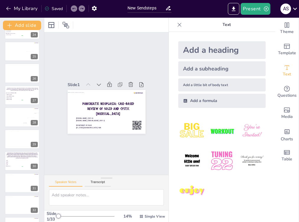
scroll to position [539, 0]
